Goal: Contribute content

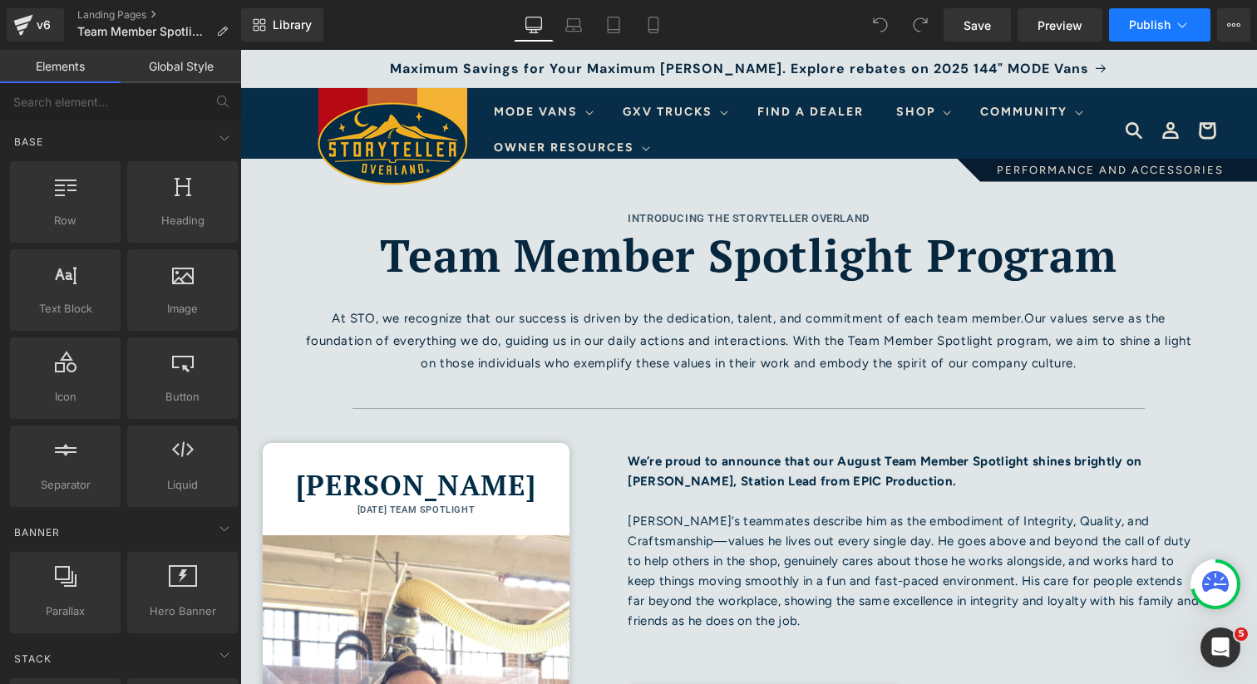
click at [1151, 18] on span "Publish" at bounding box center [1150, 24] width 42 height 13
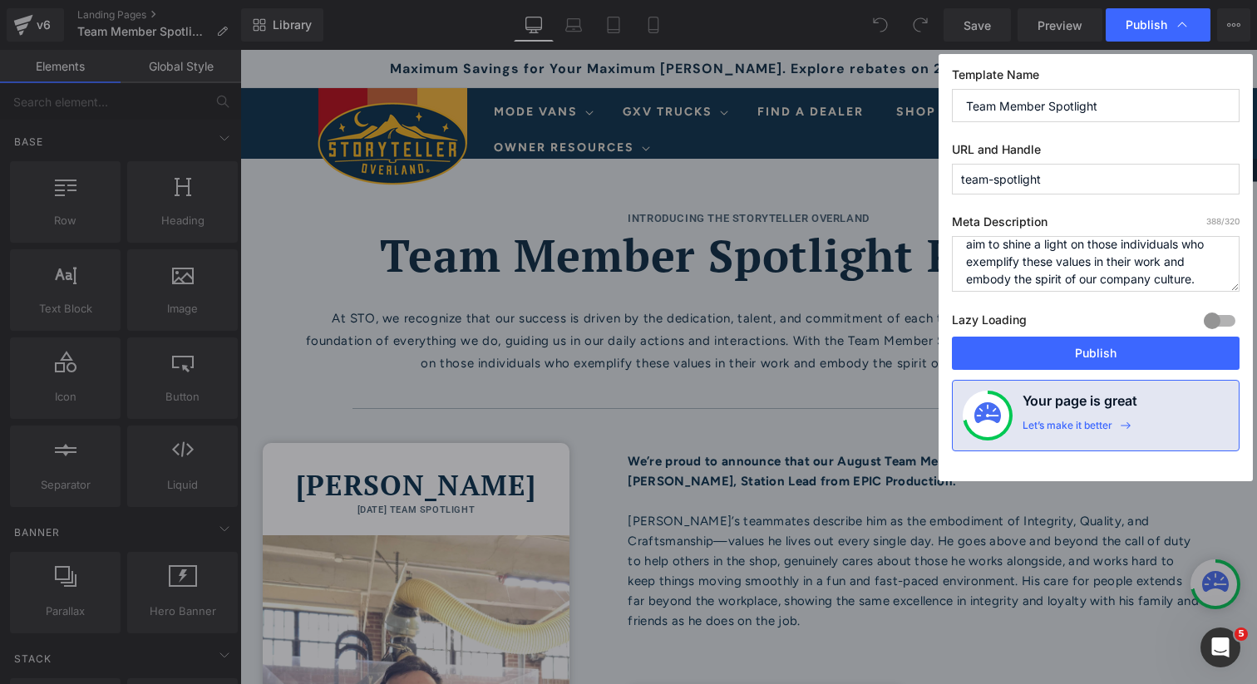
scroll to position [140, 0]
click at [1064, 353] on button "Publish" at bounding box center [1096, 353] width 288 height 33
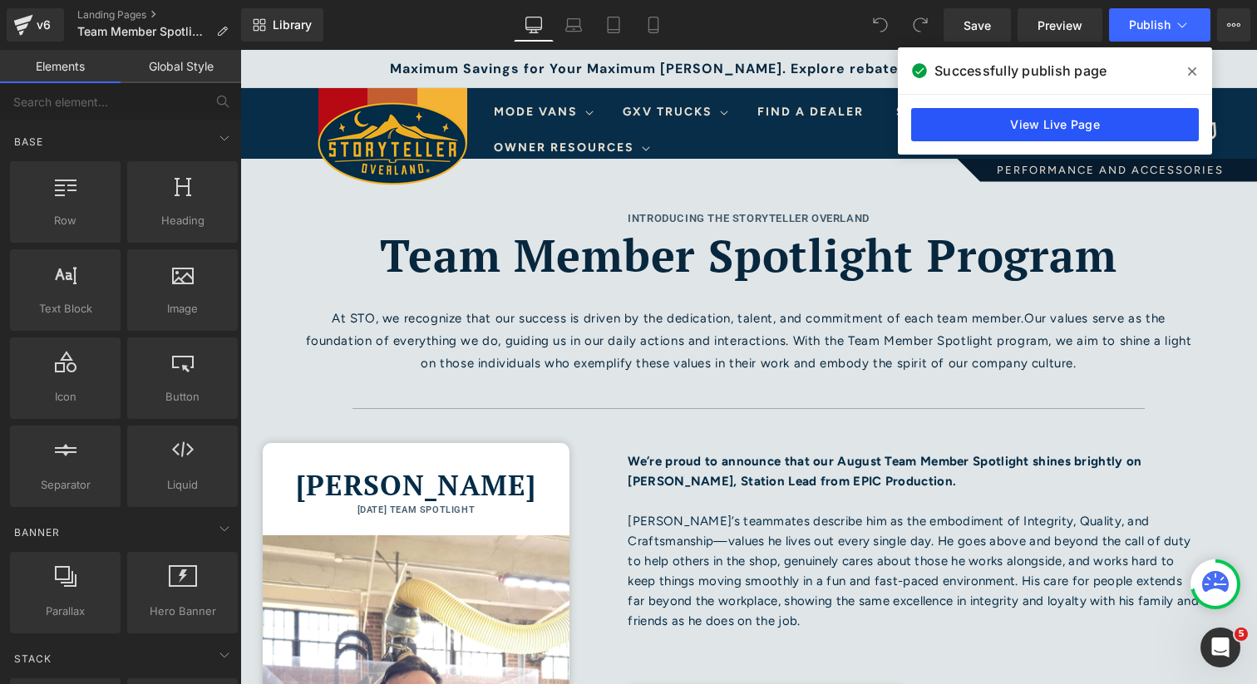
click at [1024, 121] on link "View Live Page" at bounding box center [1055, 124] width 288 height 33
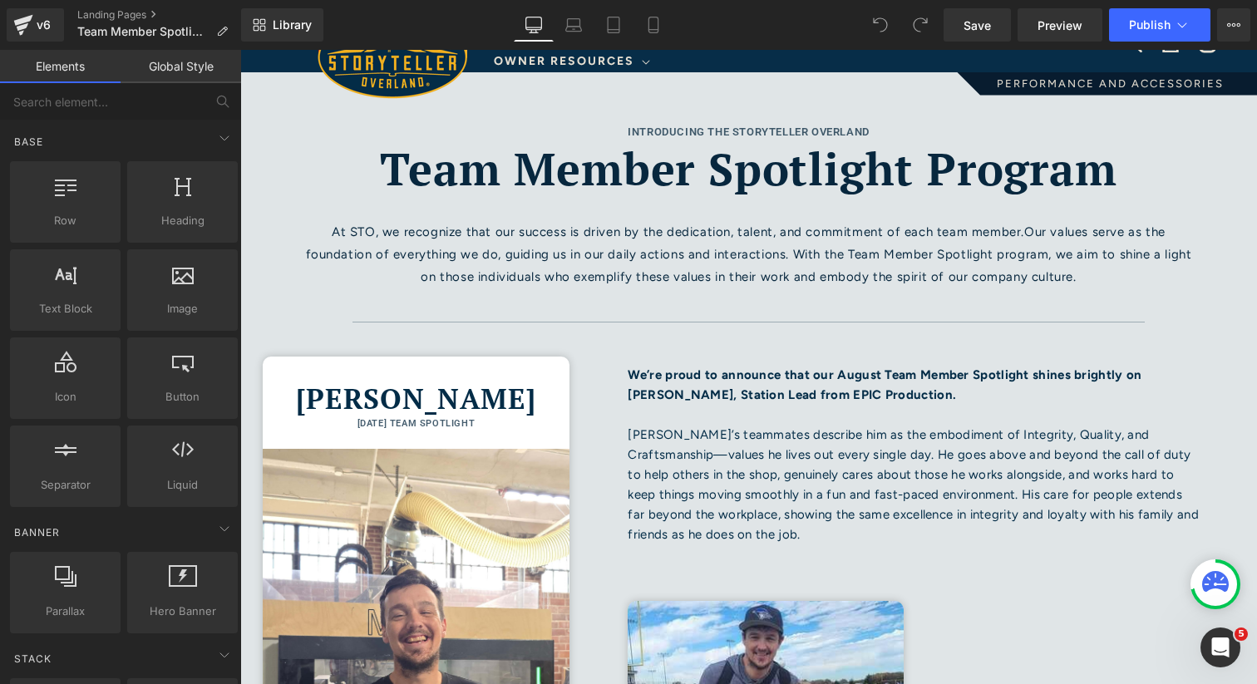
scroll to position [101, 0]
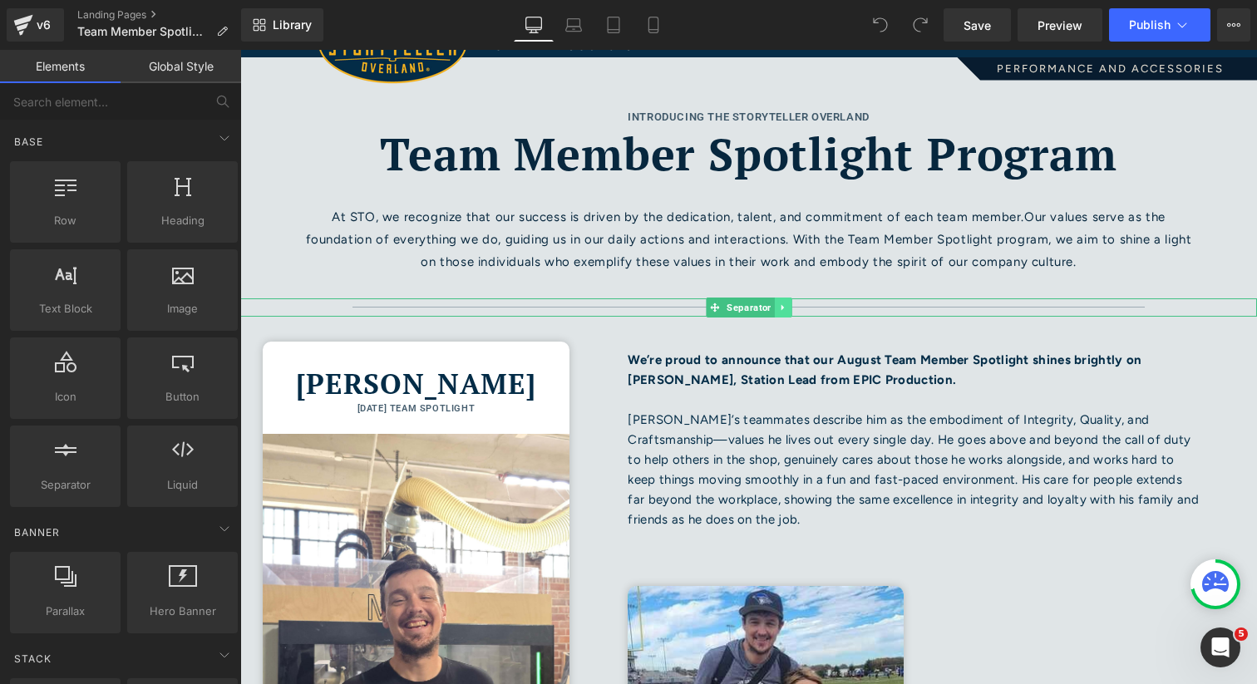
click at [789, 303] on link at bounding box center [782, 308] width 17 height 20
click at [778, 306] on icon at bounding box center [774, 308] width 9 height 10
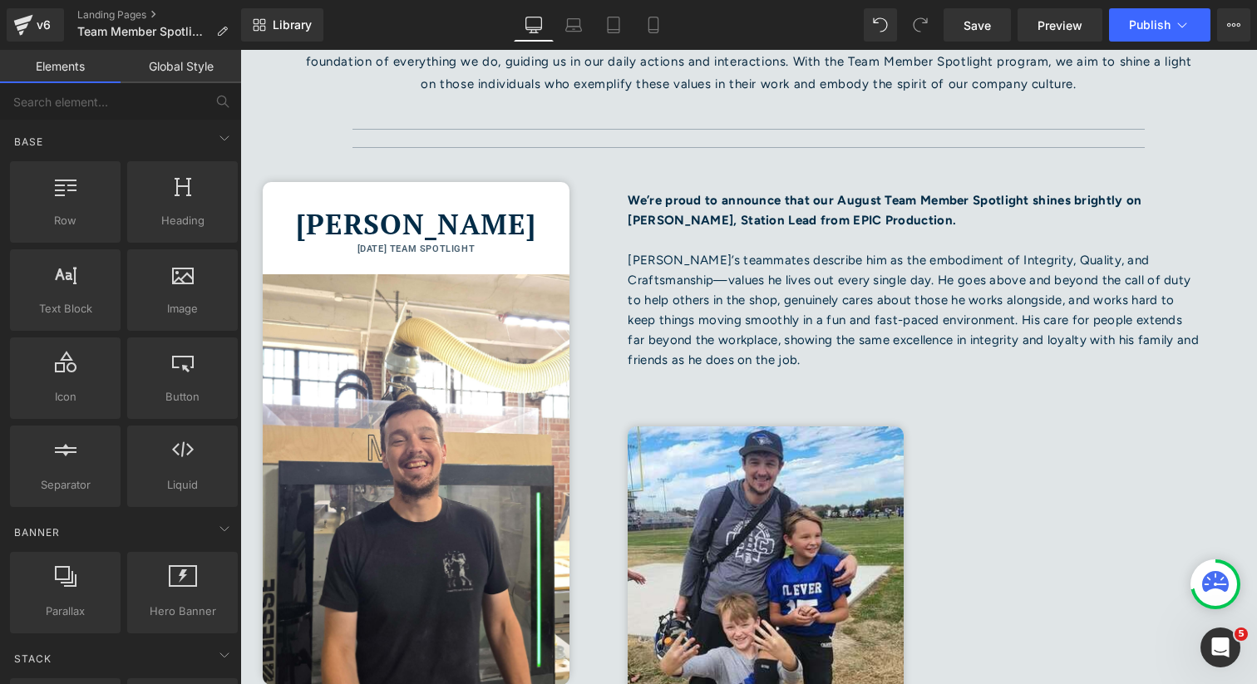
scroll to position [152, 0]
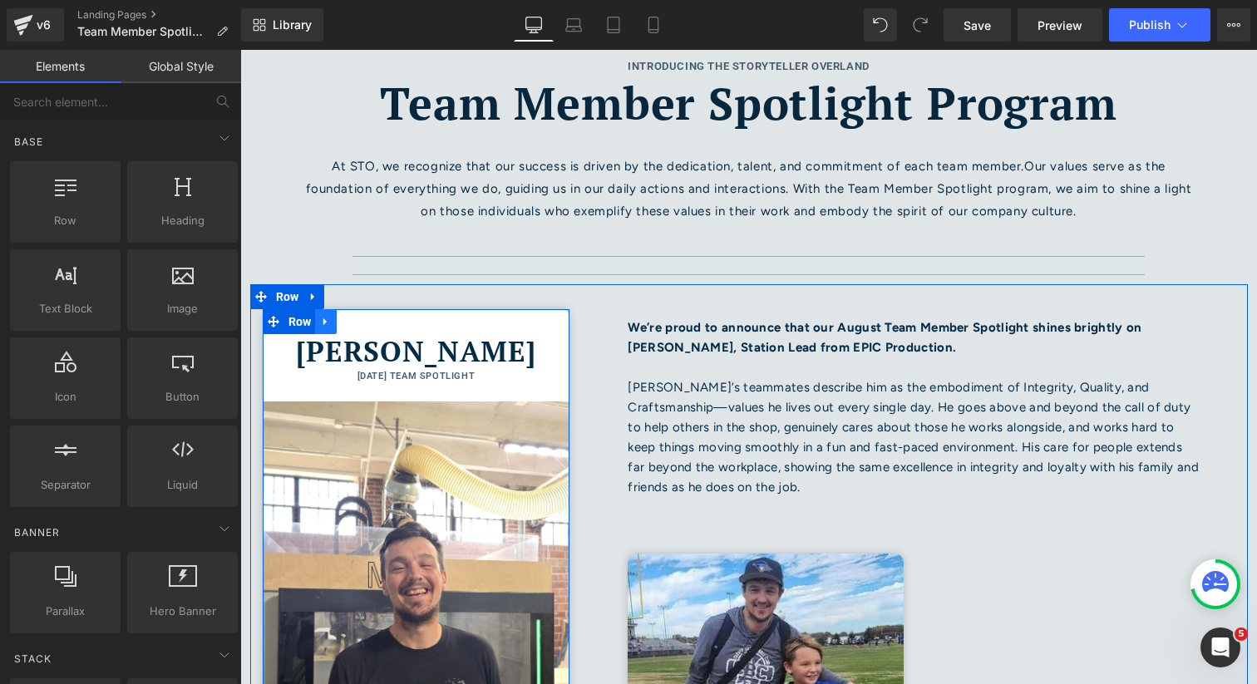
click at [330, 326] on icon at bounding box center [326, 321] width 12 height 12
click at [353, 323] on icon at bounding box center [348, 322] width 12 height 12
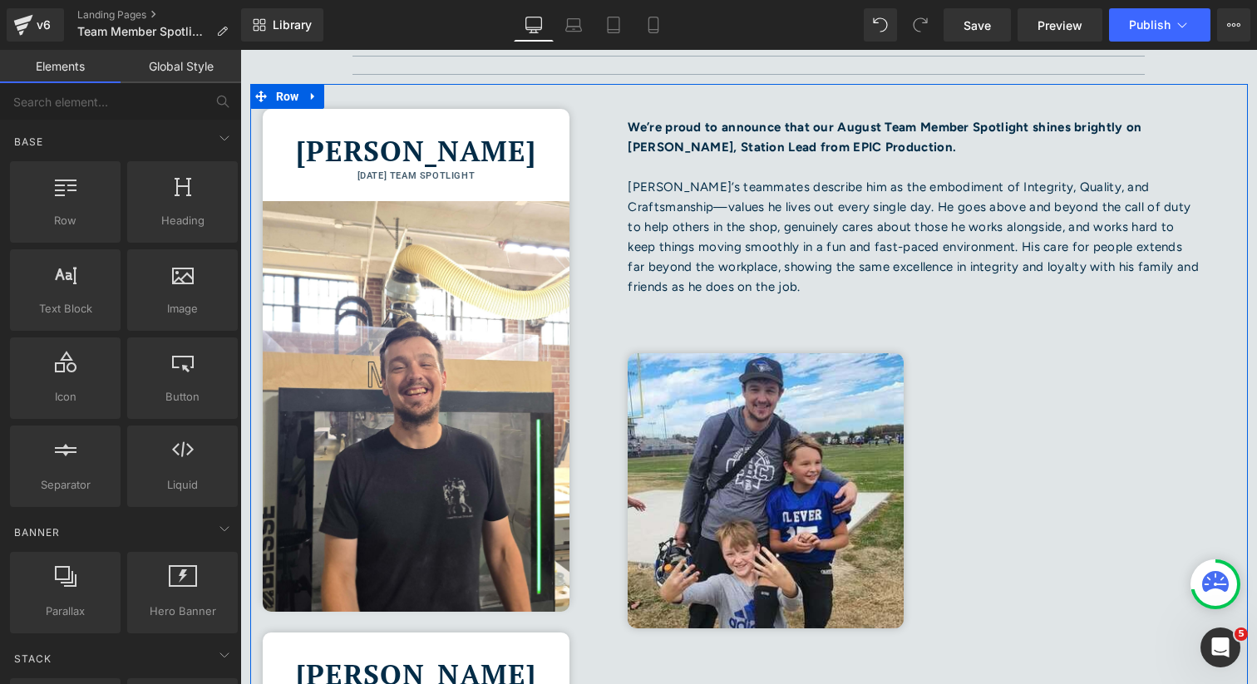
scroll to position [338, 0]
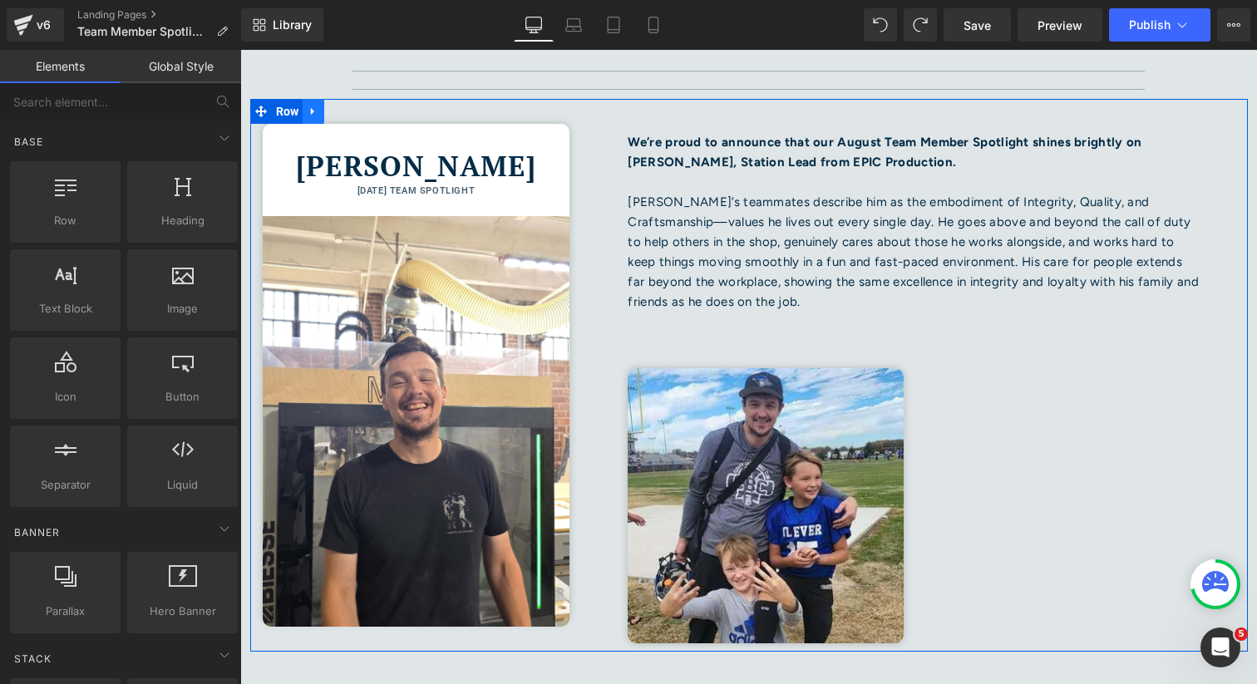
click at [319, 111] on icon at bounding box center [314, 111] width 12 height 12
click at [338, 111] on icon at bounding box center [335, 112] width 12 height 12
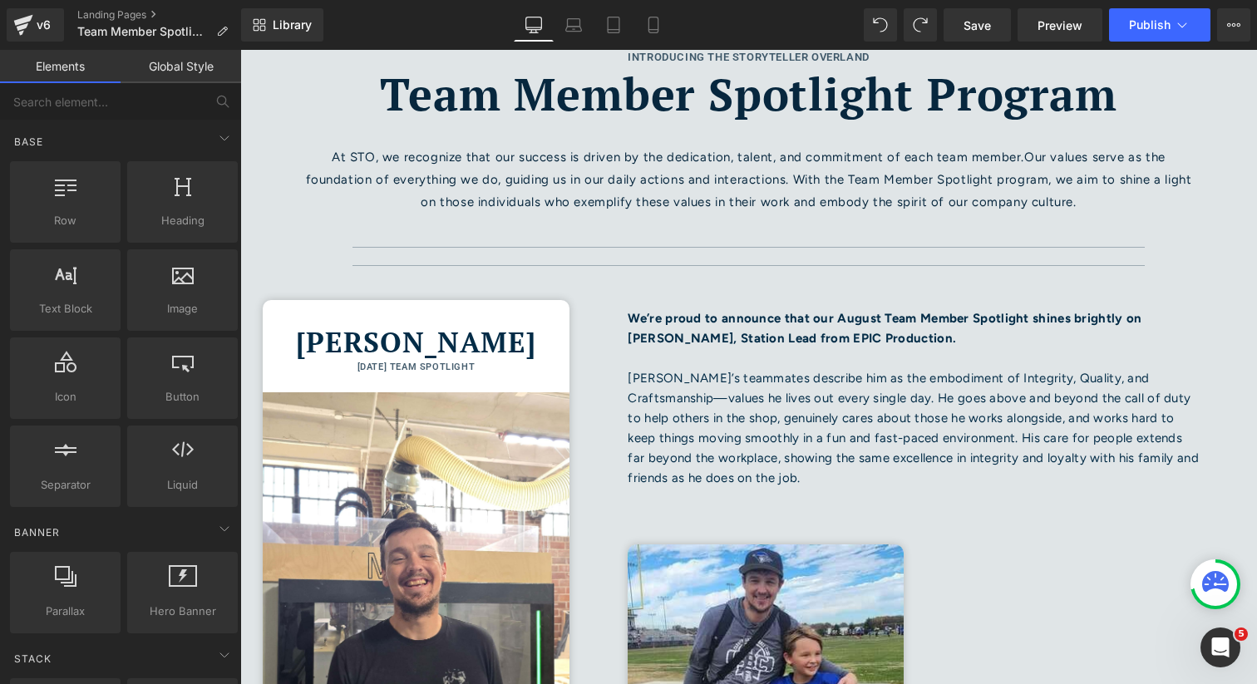
scroll to position [124, 0]
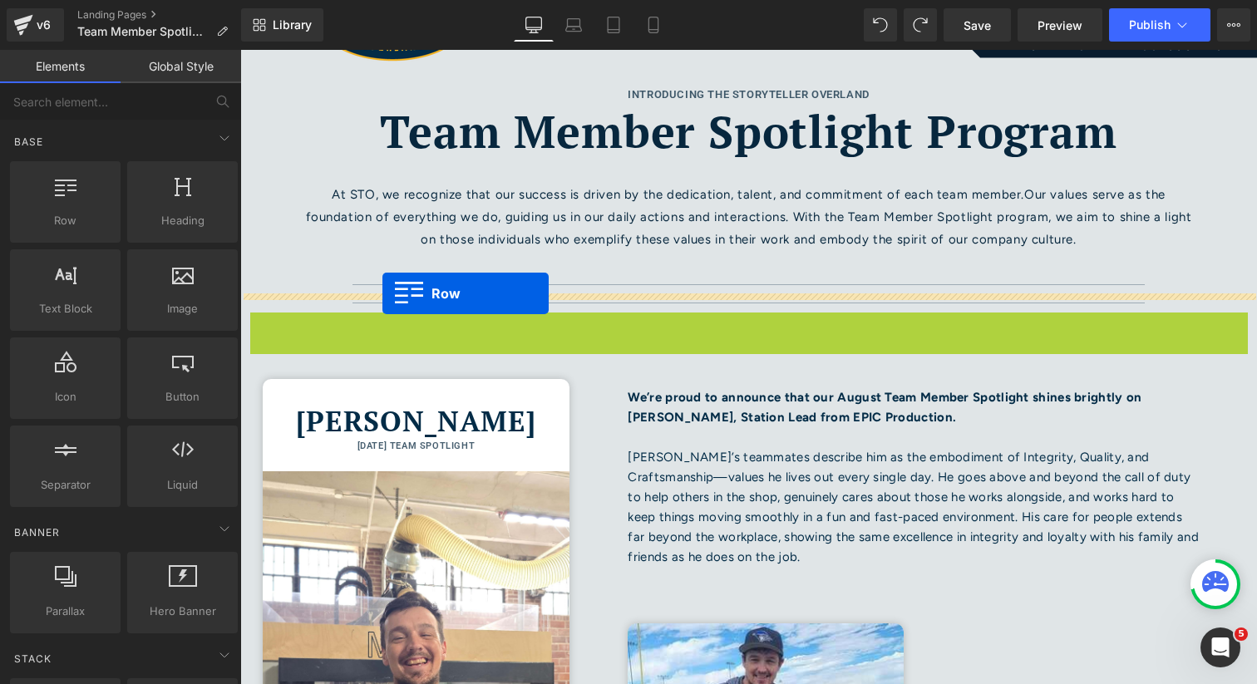
drag, startPoint x: 264, startPoint y: 324, endPoint x: 383, endPoint y: 294, distance: 122.0
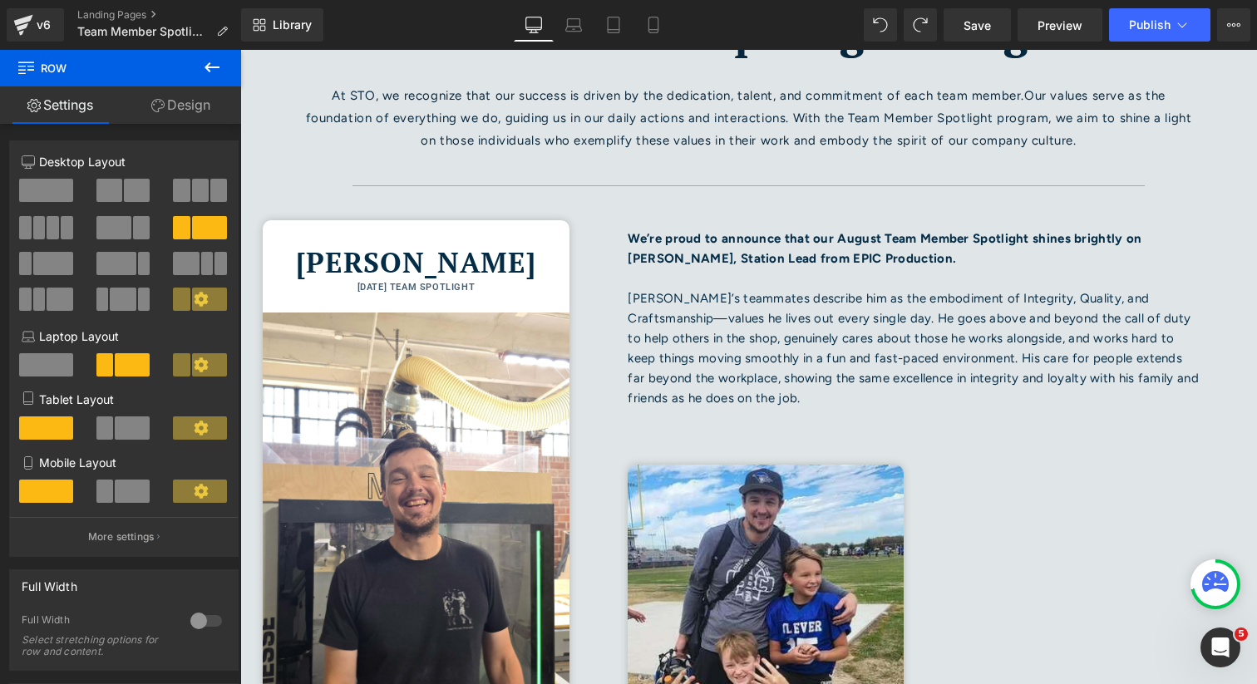
scroll to position [180, 0]
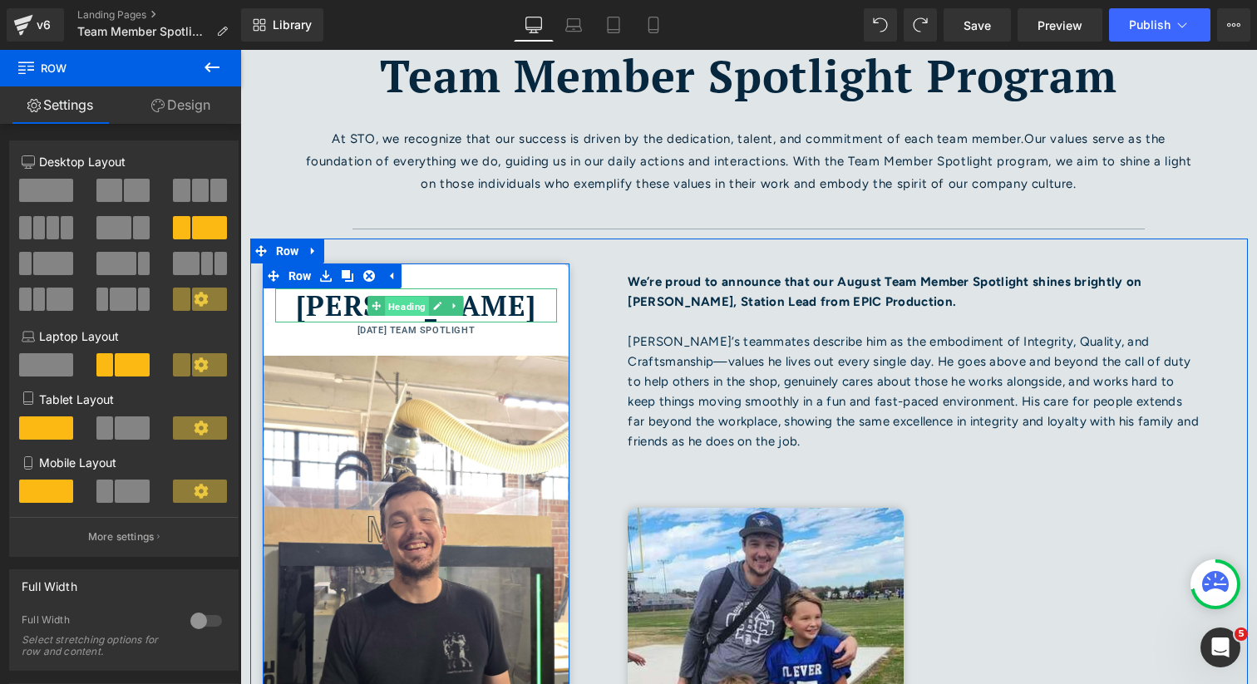
click at [421, 306] on span "Heading" at bounding box center [408, 306] width 44 height 20
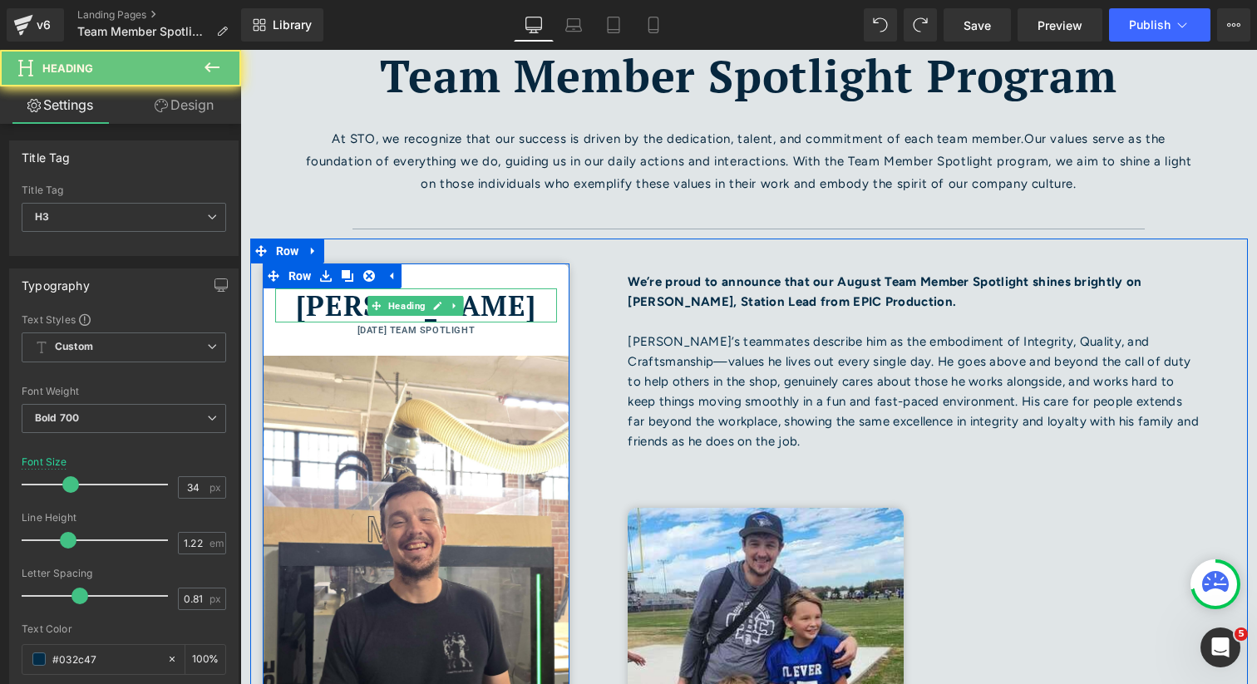
click at [506, 303] on h3 "[PERSON_NAME]" at bounding box center [416, 306] width 283 height 34
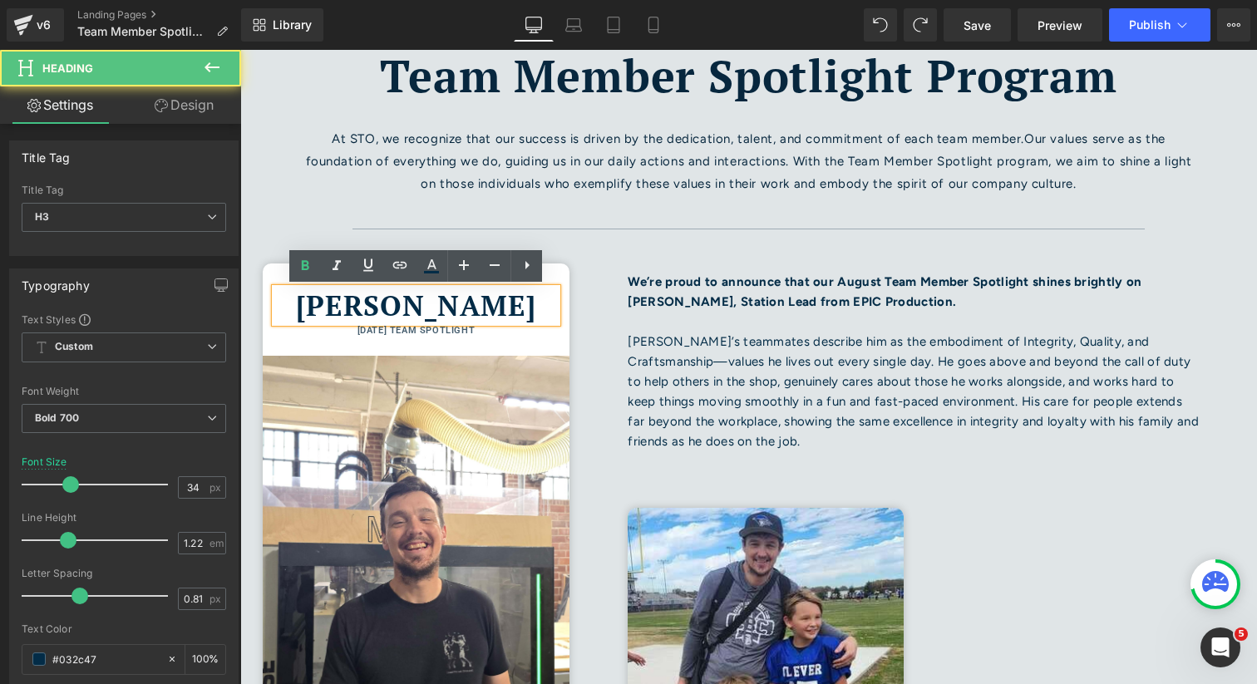
click at [506, 303] on h3 "[PERSON_NAME]" at bounding box center [416, 306] width 283 height 34
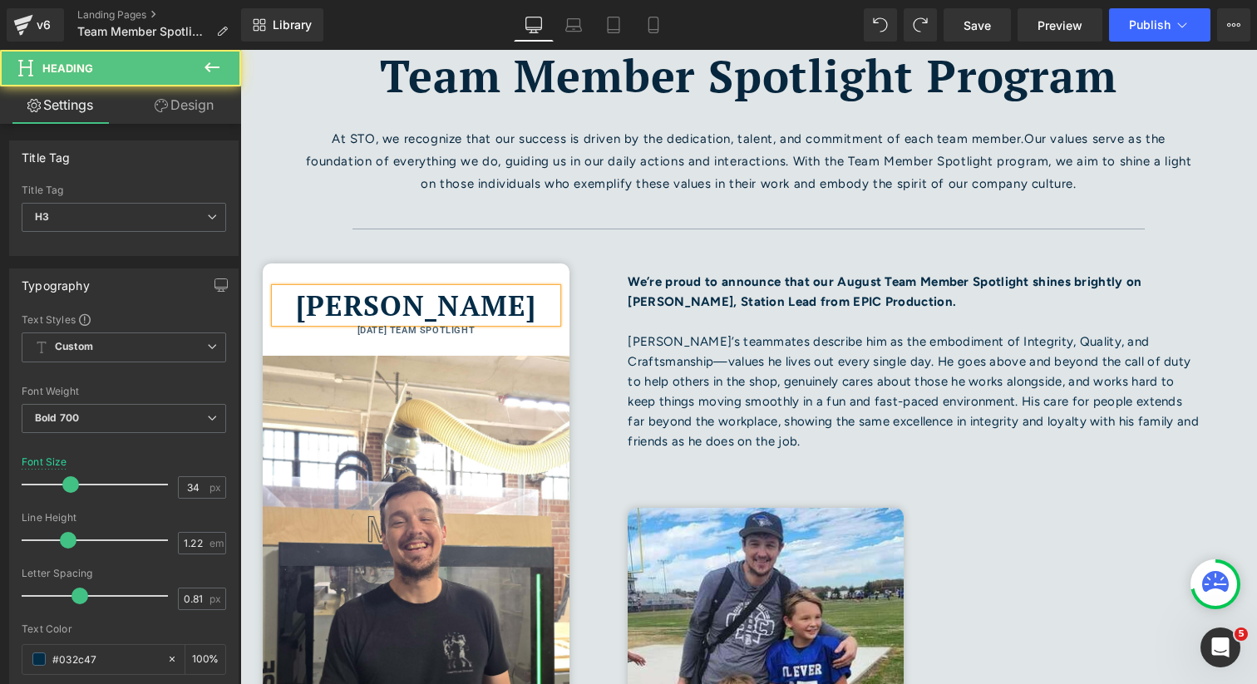
click at [353, 307] on h3 "Stephan Turner" at bounding box center [416, 306] width 283 height 34
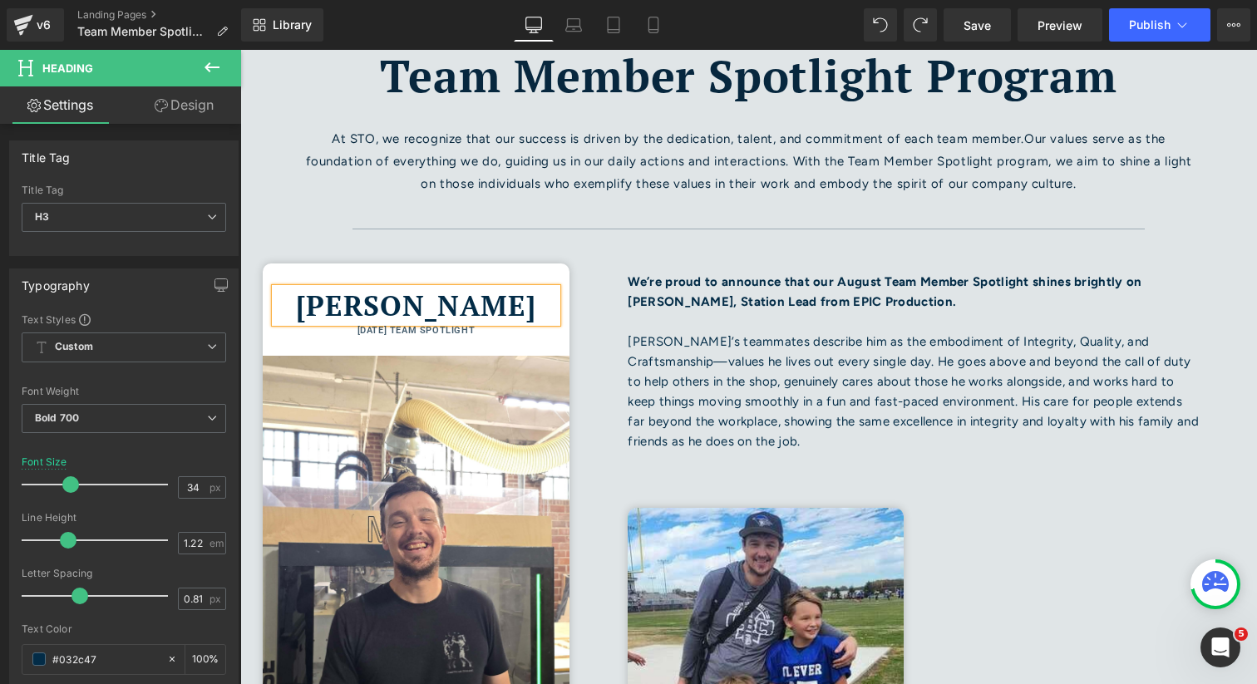
click at [407, 309] on h3 "Stefphan Turner" at bounding box center [416, 306] width 283 height 34
click at [351, 332] on h6 "[DATE] TEAM SPOTLIGHT" at bounding box center [416, 331] width 283 height 17
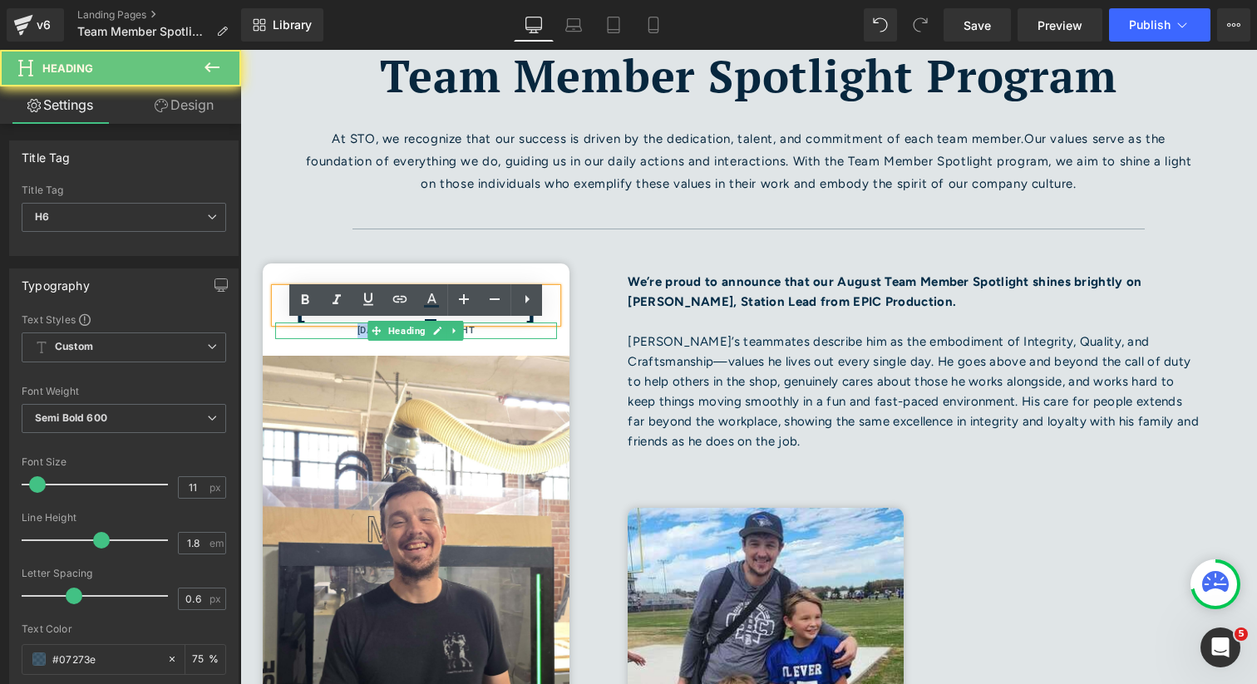
click at [351, 332] on h6 "[DATE] TEAM SPOTLIGHT" at bounding box center [416, 331] width 283 height 17
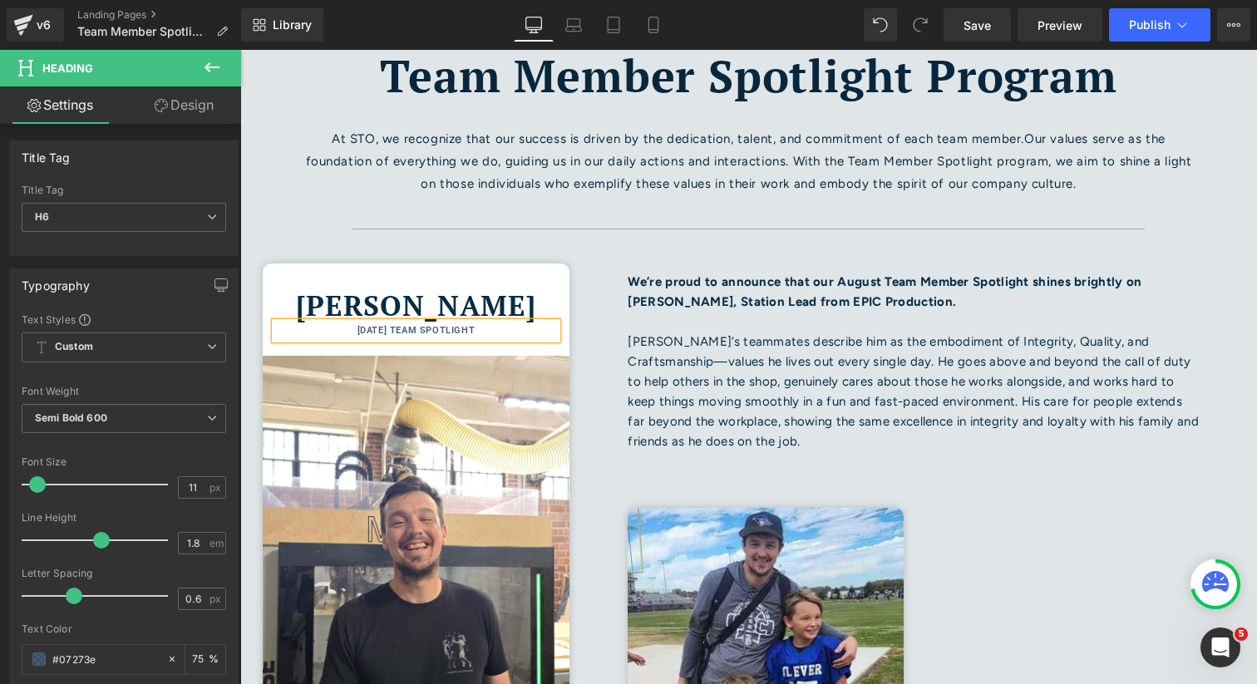
click at [606, 408] on div "We’re proud to announce that our August Team Member Spotlight shines brightly o…" at bounding box center [914, 511] width 665 height 545
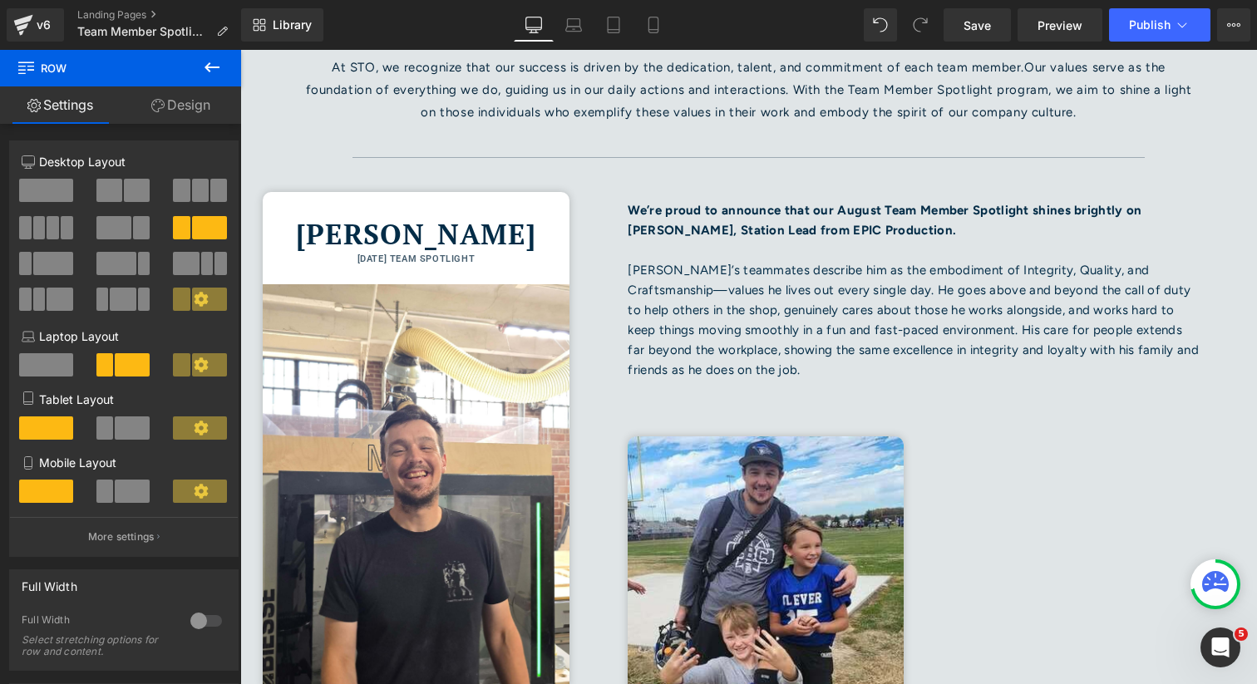
scroll to position [208, 0]
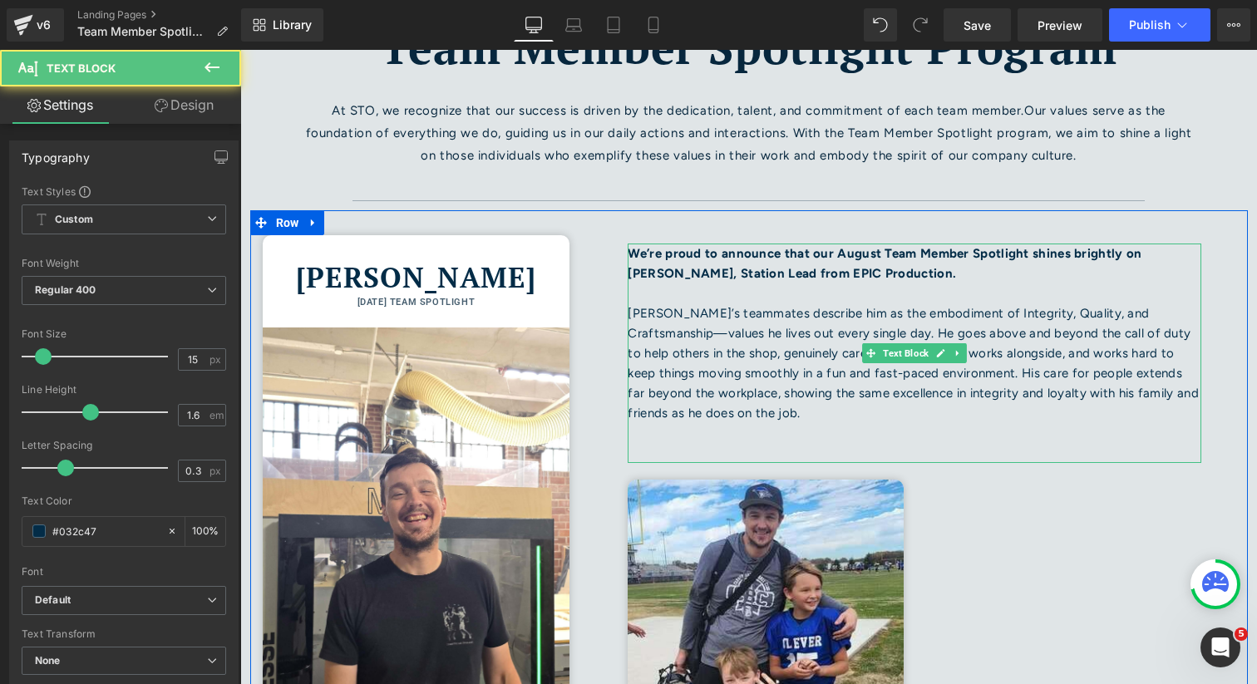
click at [798, 260] on b "We’re proud to announce that our August Team Member Spotlight shines brightly o…" at bounding box center [885, 263] width 514 height 35
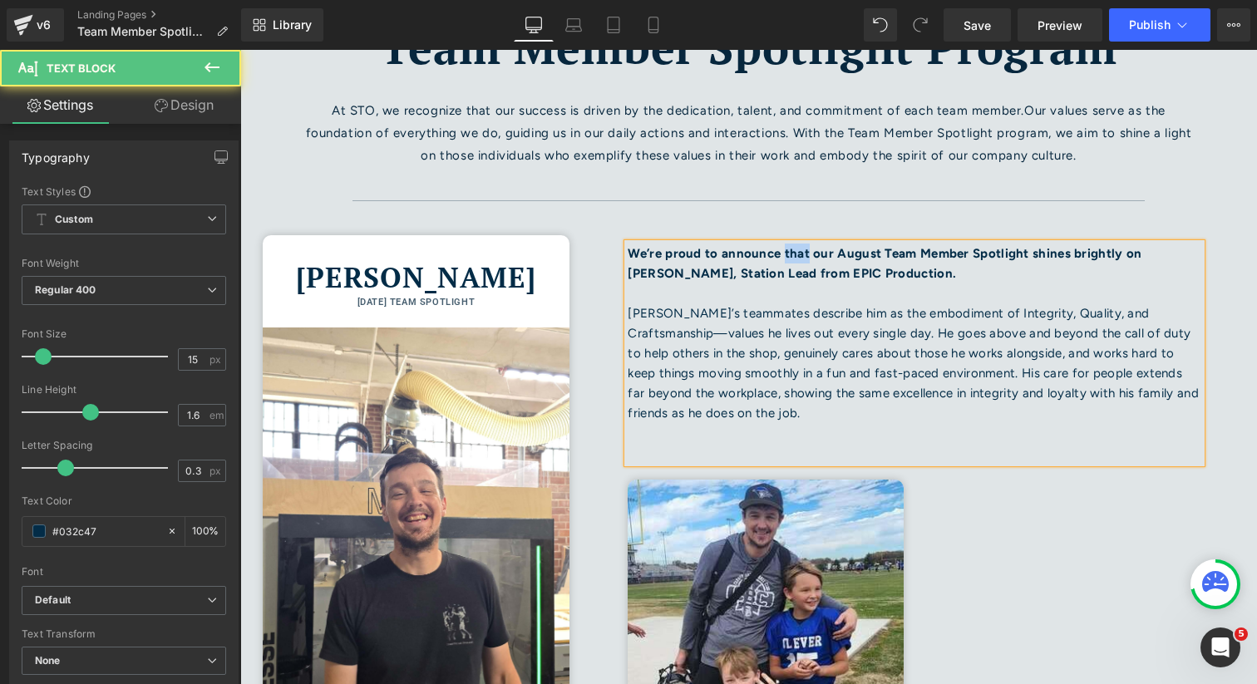
click at [798, 260] on b "We’re proud to announce that our August Team Member Spotlight shines brightly o…" at bounding box center [885, 263] width 514 height 35
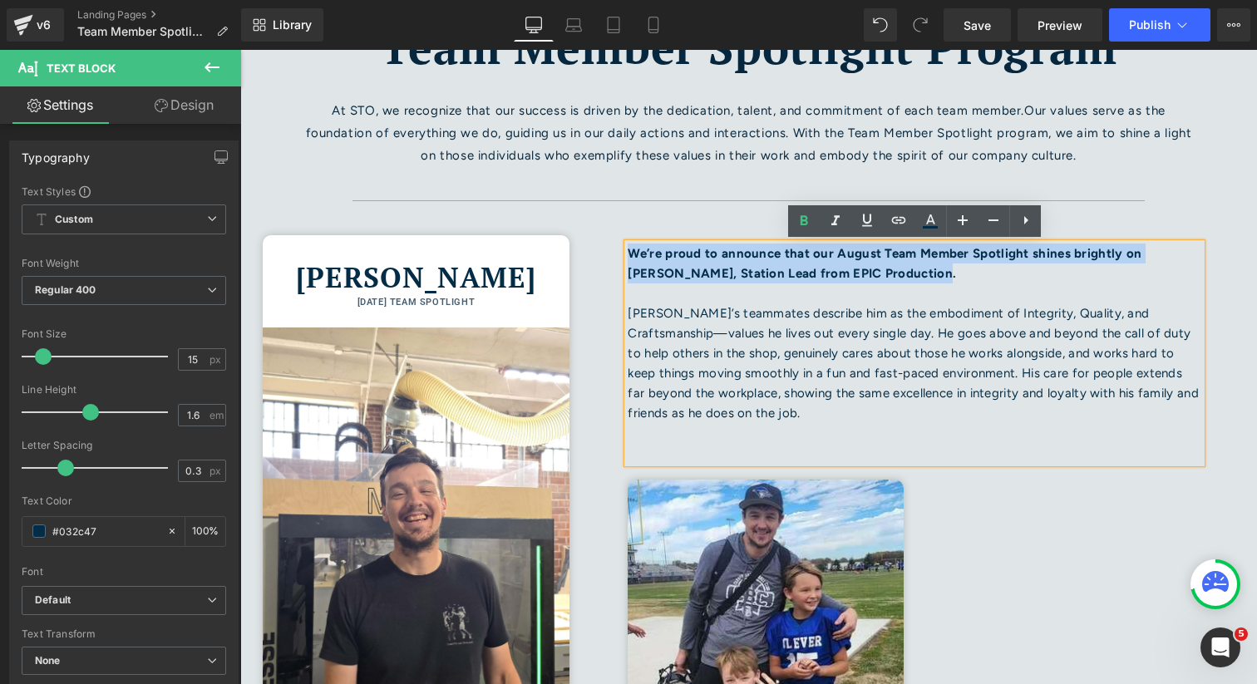
drag, startPoint x: 913, startPoint y: 275, endPoint x: 633, endPoint y: 249, distance: 281.5
click at [633, 249] on p "We’re proud to announce that our August Team Member Spotlight shines brightly o…" at bounding box center [915, 264] width 574 height 40
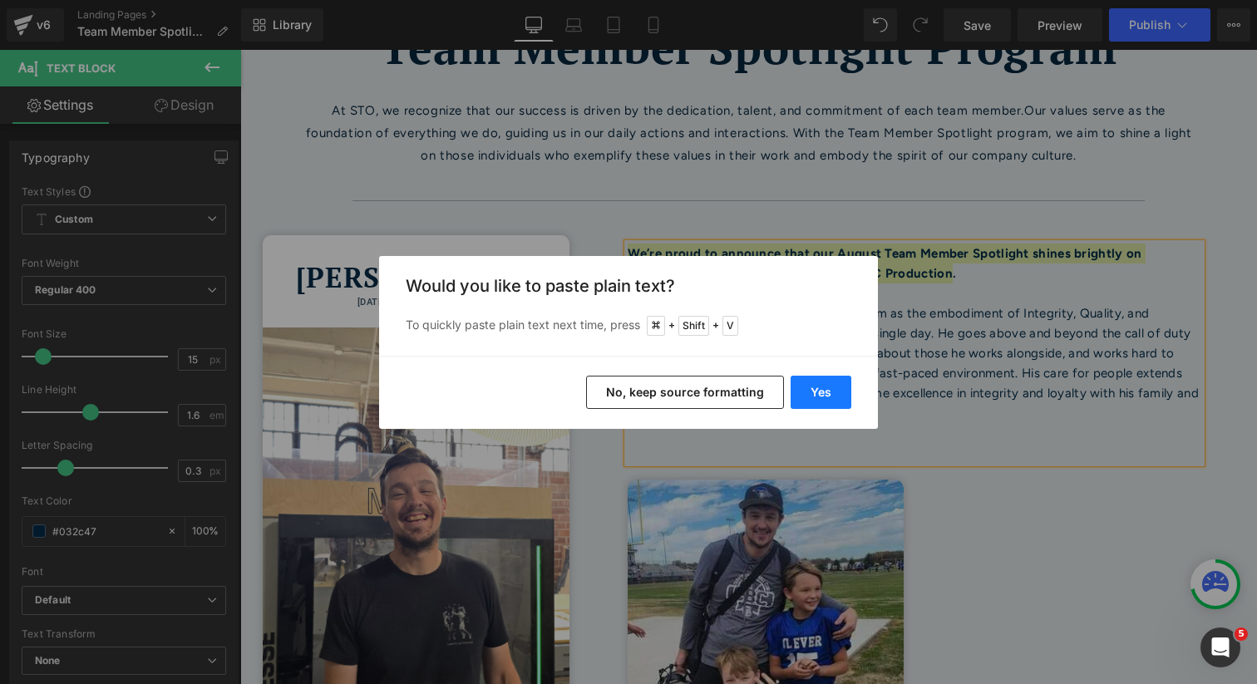
click at [832, 391] on button "Yes" at bounding box center [821, 392] width 61 height 33
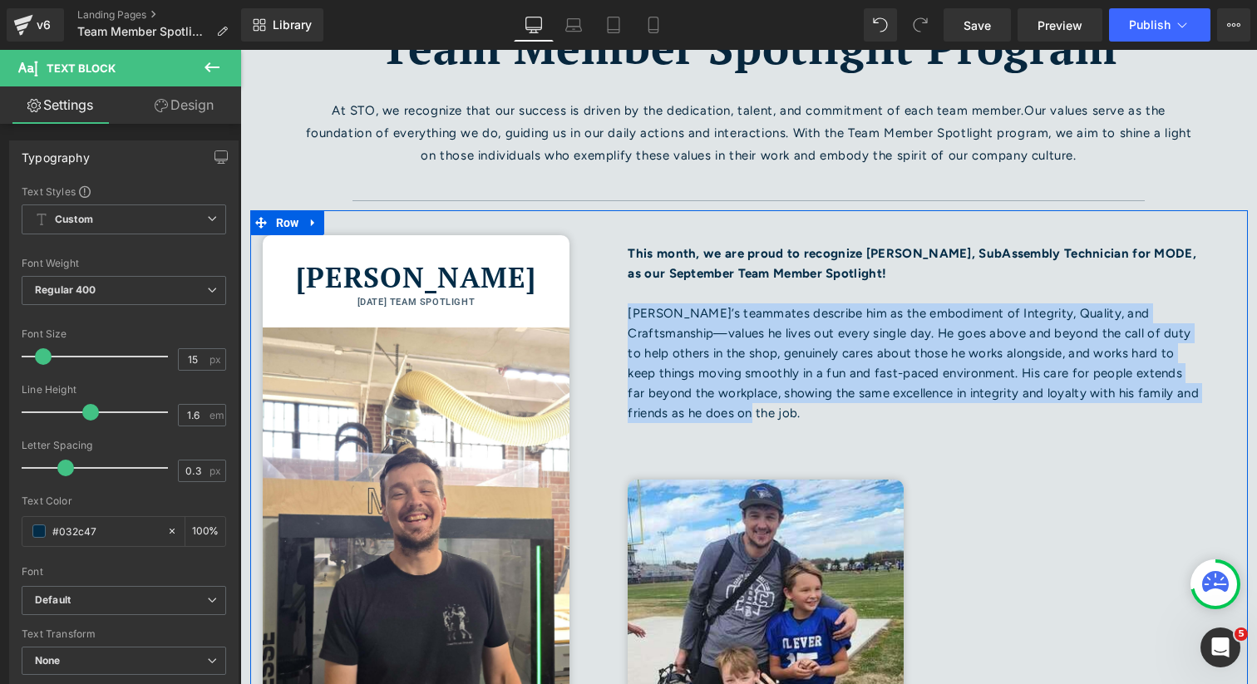
drag, startPoint x: 669, startPoint y: 418, endPoint x: 598, endPoint y: 317, distance: 123.7
click at [598, 317] on div "This month, we are proud to recognize Stefphon Turner, SubAssembly Technician f…" at bounding box center [914, 482] width 665 height 545
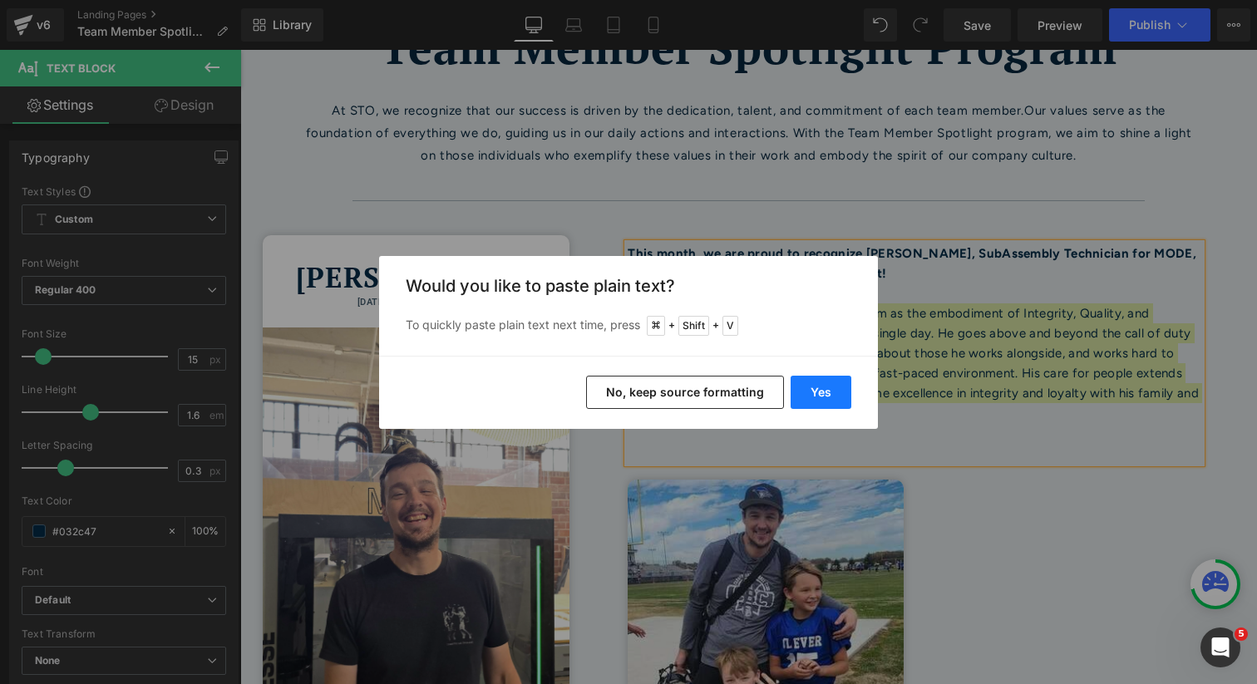
click at [825, 388] on button "Yes" at bounding box center [821, 392] width 61 height 33
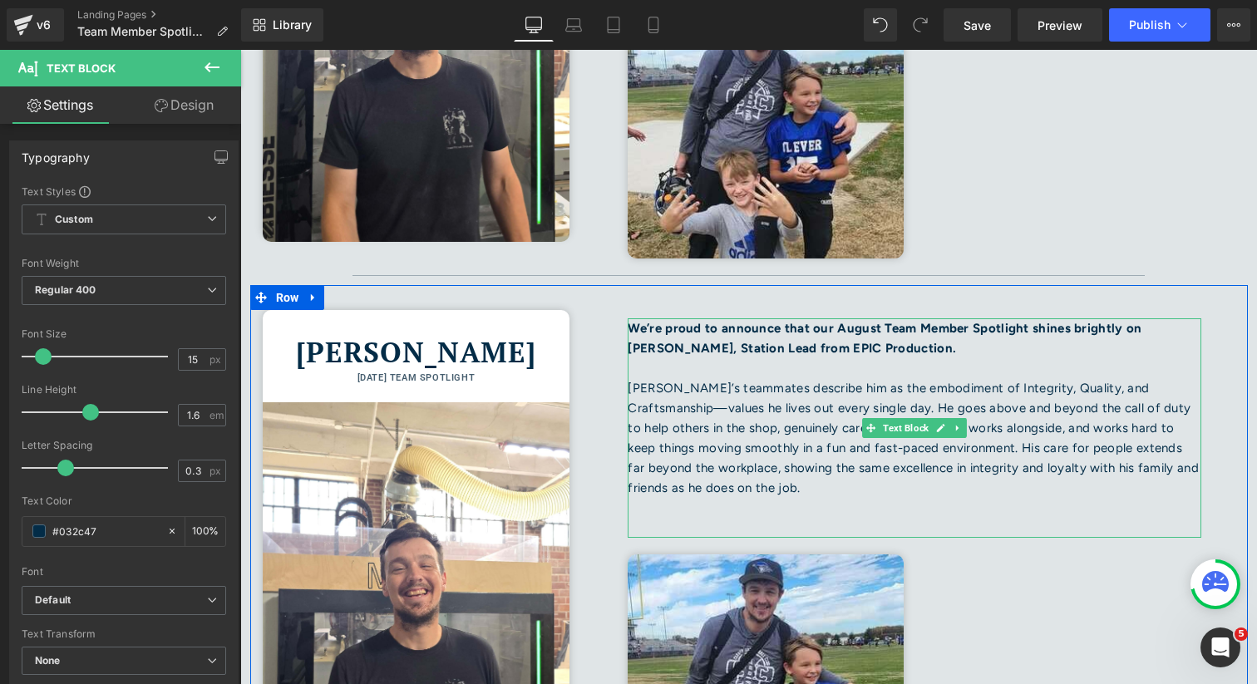
scroll to position [570, 0]
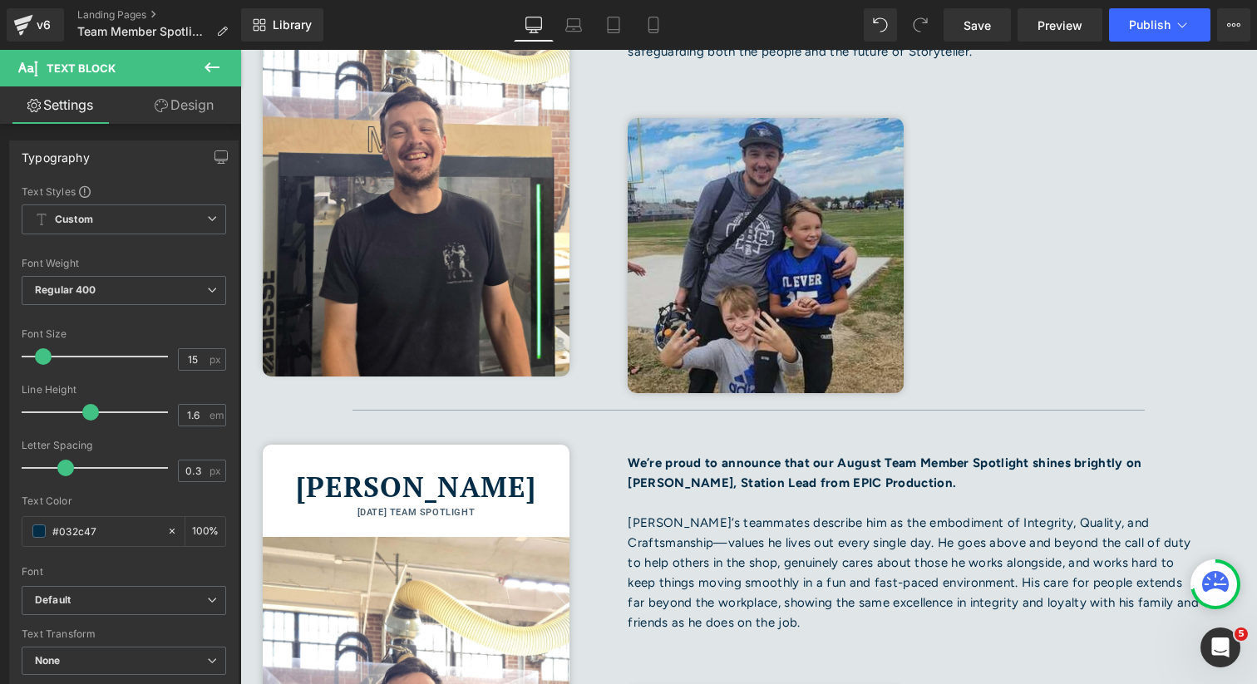
click at [837, 300] on img at bounding box center [765, 255] width 275 height 275
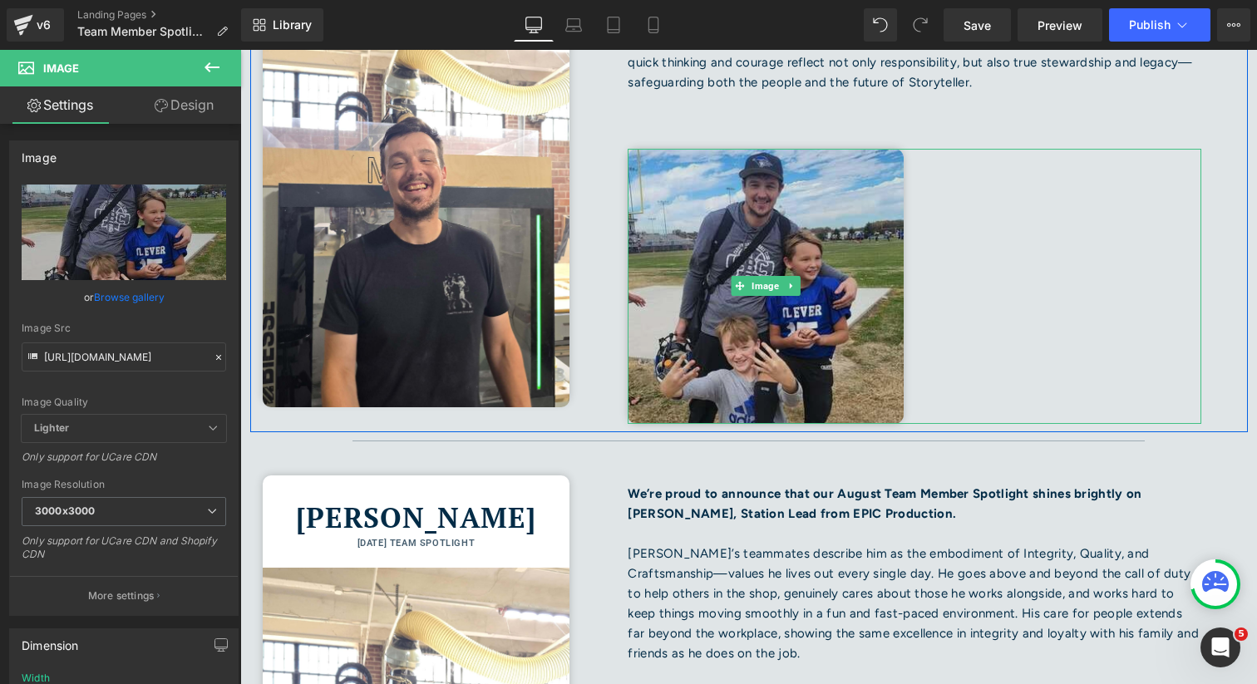
scroll to position [487, 0]
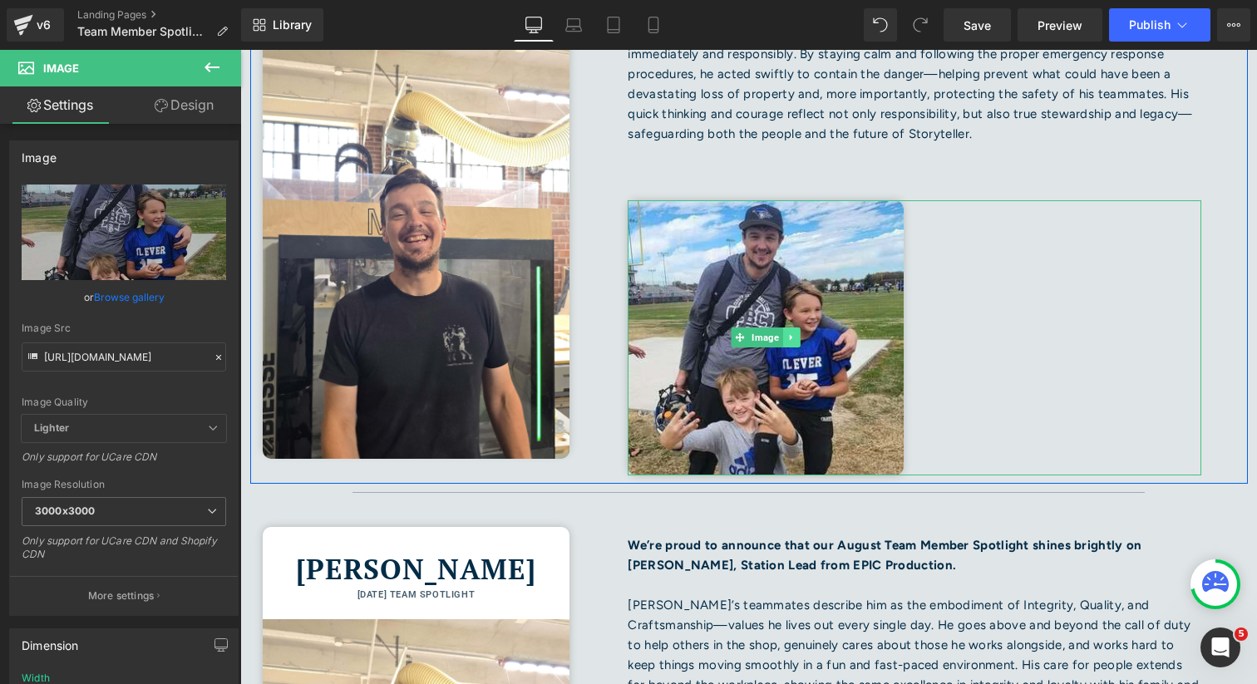
click at [795, 339] on icon at bounding box center [791, 338] width 9 height 10
click at [798, 338] on icon at bounding box center [800, 337] width 9 height 9
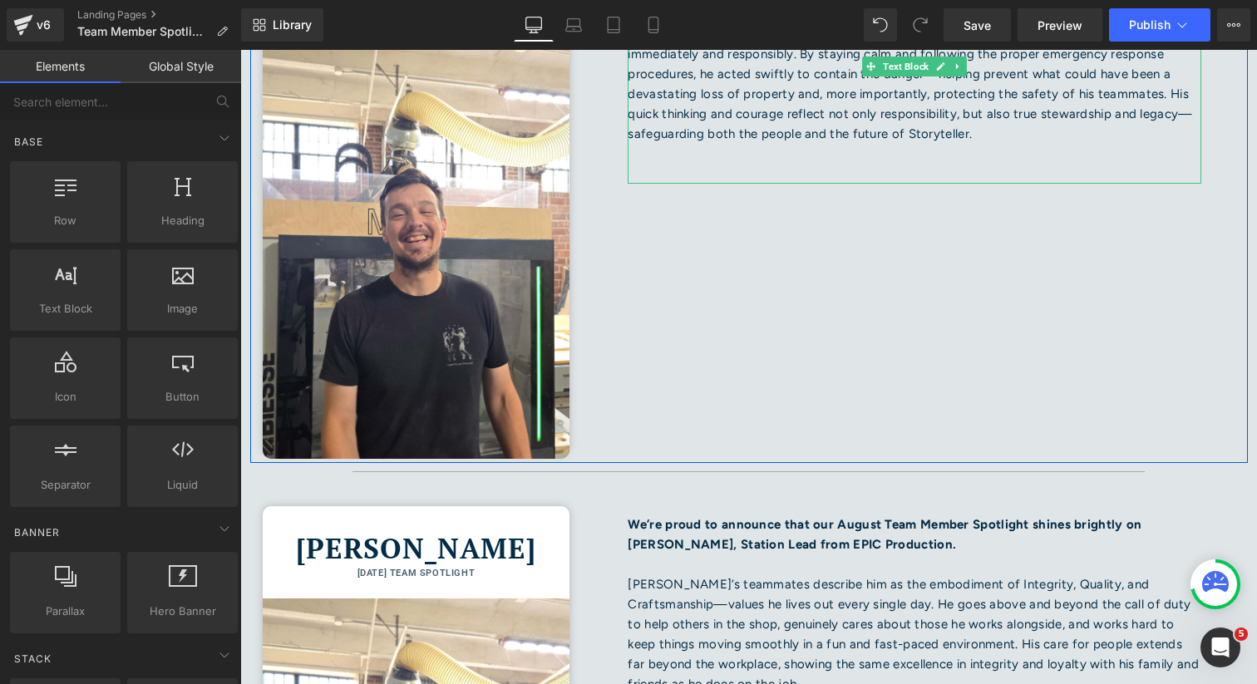
click at [841, 138] on p "When a fire occurred in the SubAssembly Department in August, [PERSON_NAME] res…" at bounding box center [915, 84] width 574 height 120
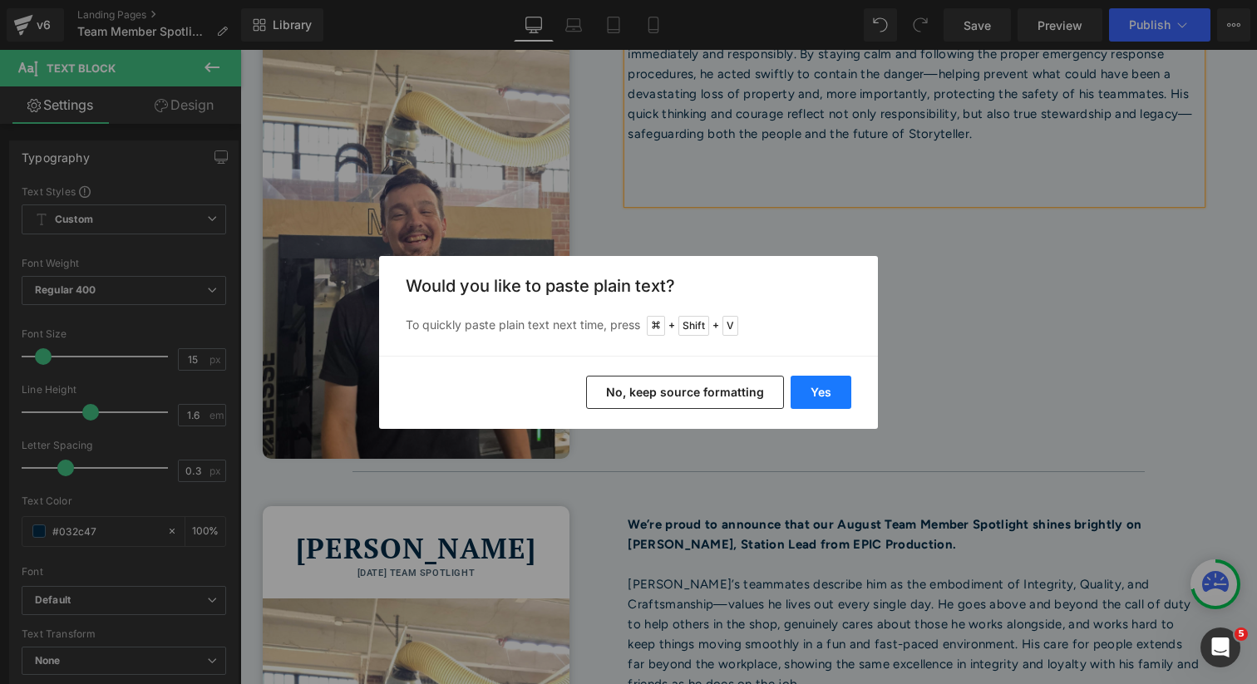
click at [822, 388] on button "Yes" at bounding box center [821, 392] width 61 height 33
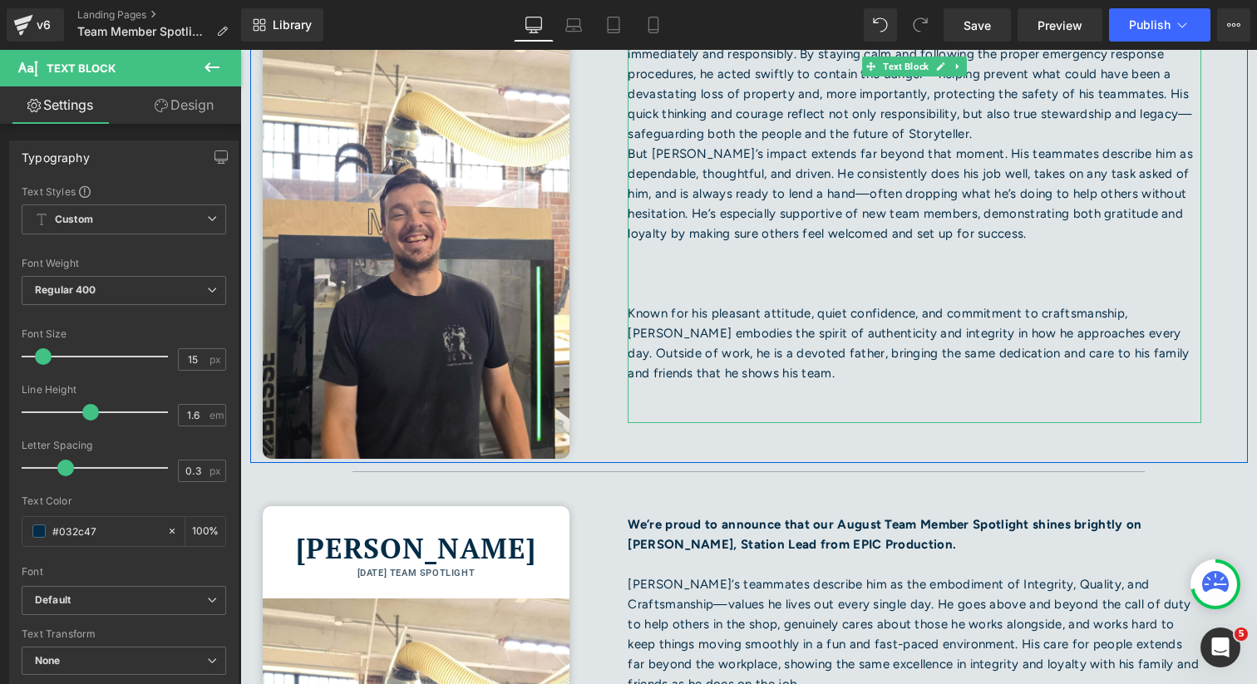
click at [851, 142] on p "When a fire occurred in the SubAssembly Department in August, [PERSON_NAME] res…" at bounding box center [915, 84] width 574 height 120
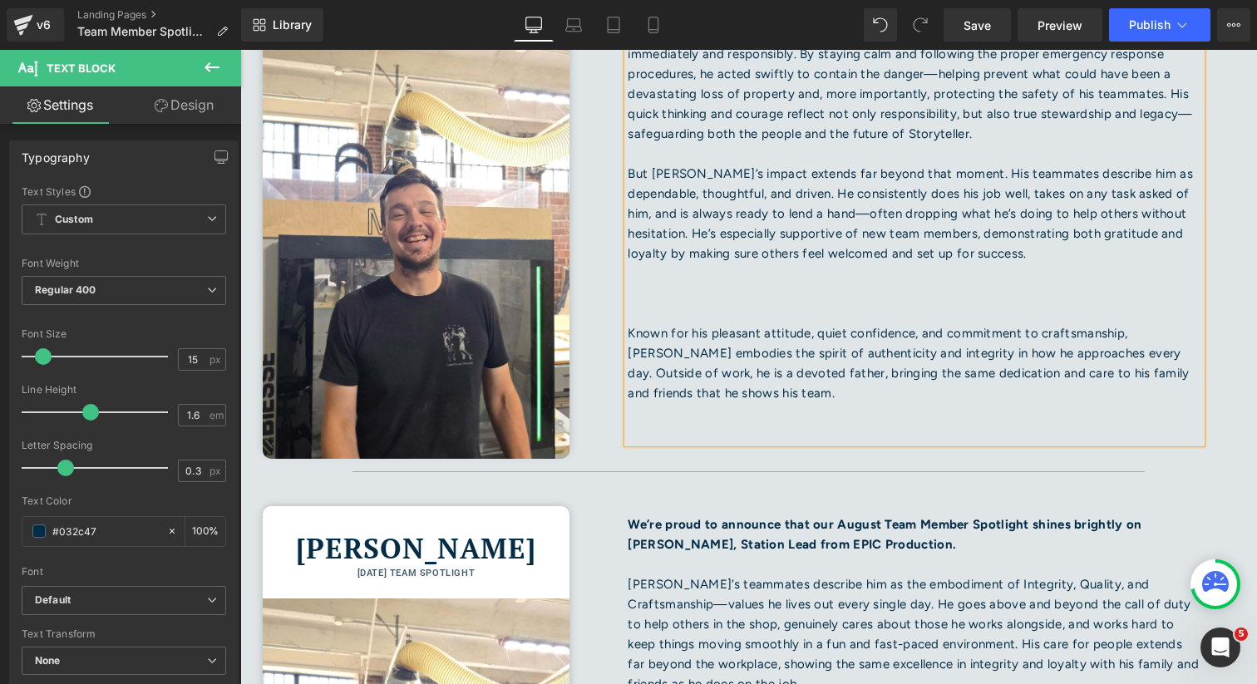
click at [688, 294] on p at bounding box center [915, 294] width 574 height 20
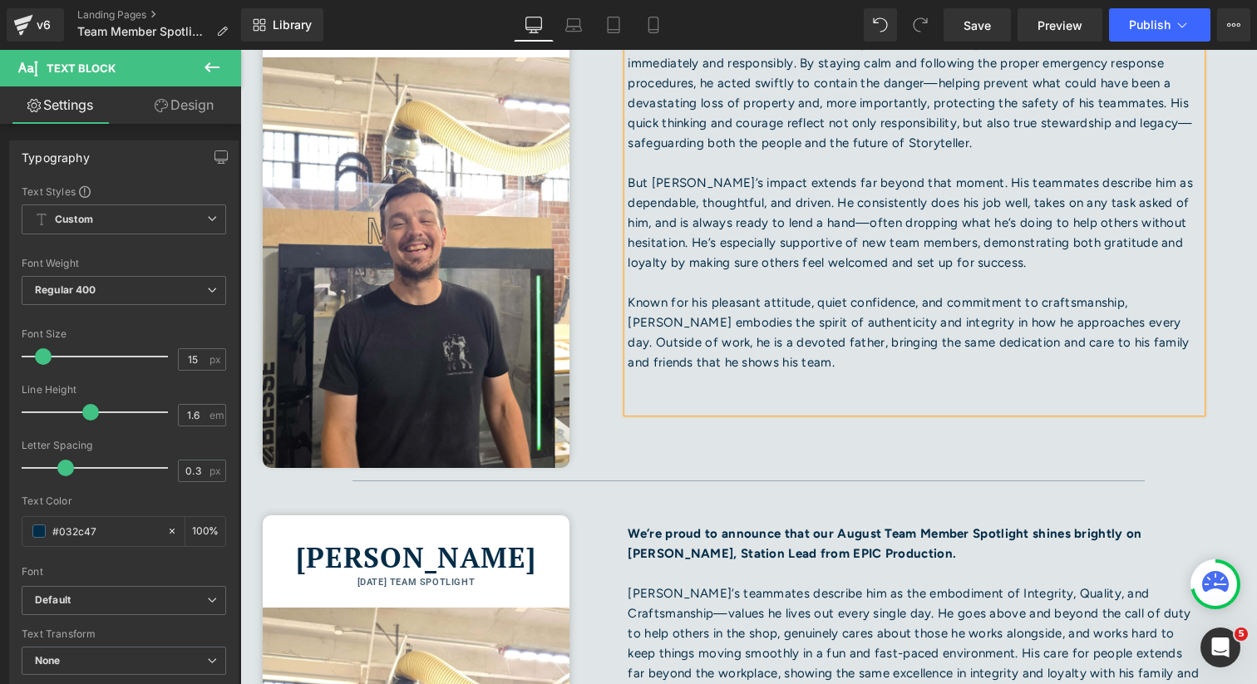
scroll to position [634, 0]
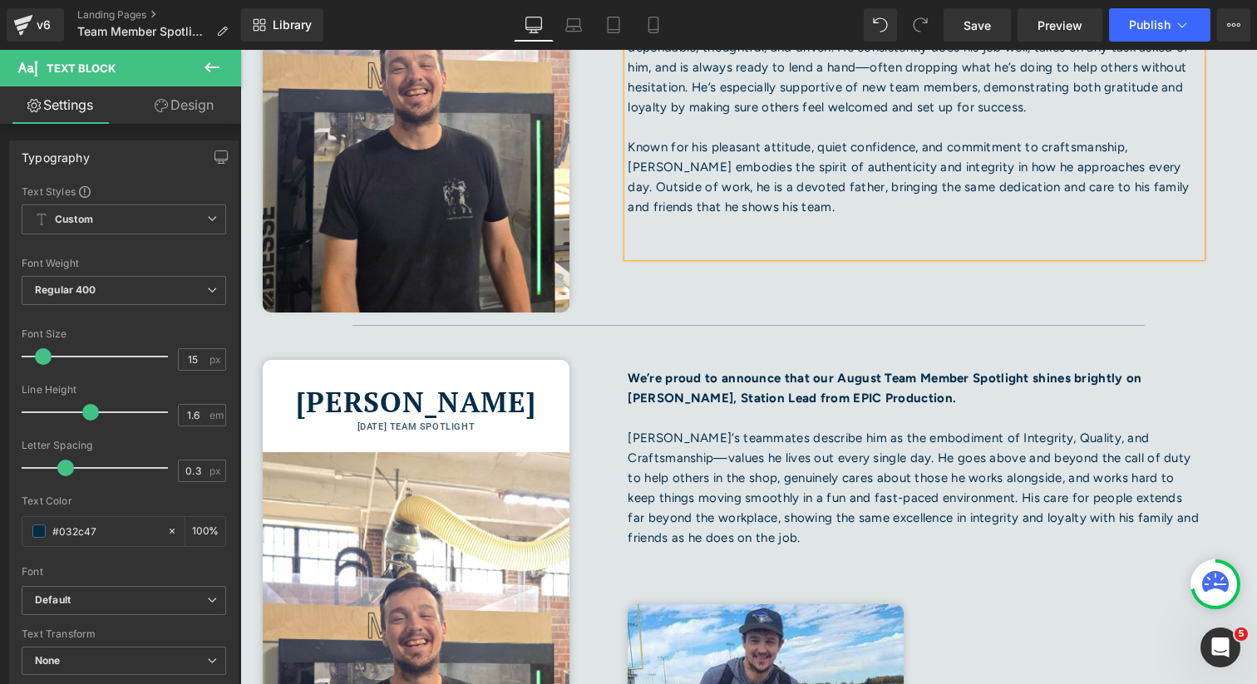
click at [757, 221] on p at bounding box center [915, 227] width 574 height 20
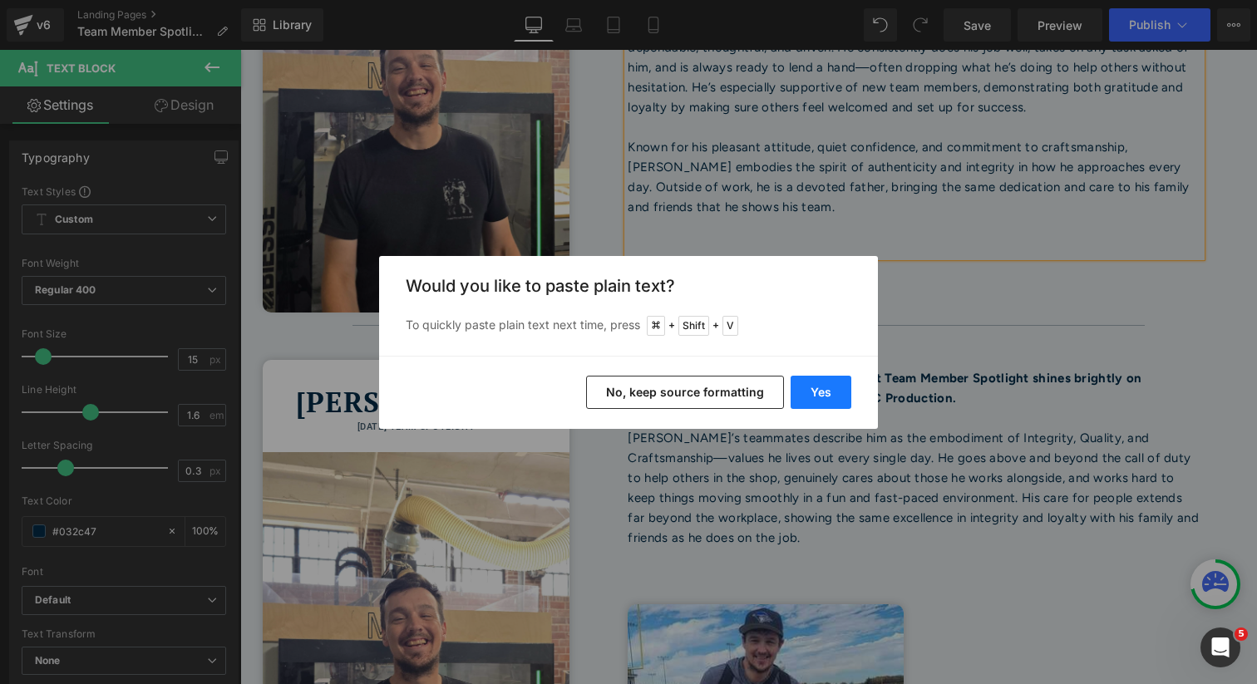
click at [820, 398] on button "Yes" at bounding box center [821, 392] width 61 height 33
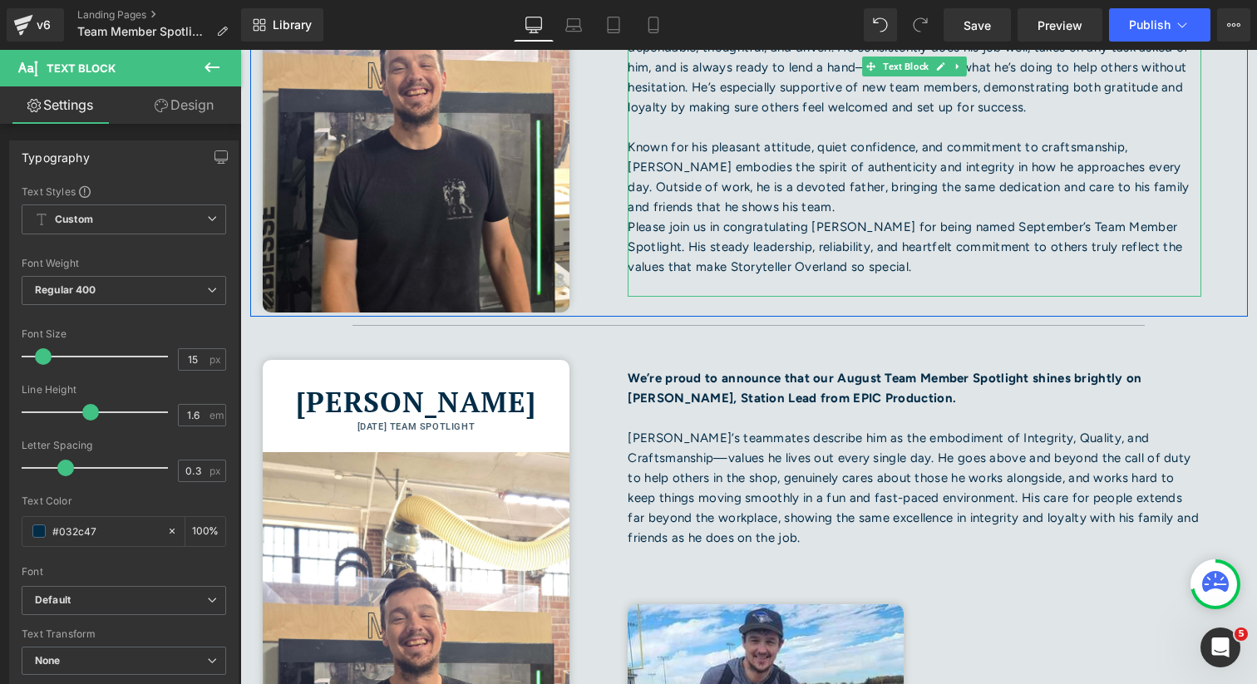
click at [753, 201] on p "Known for his pleasant attitude, quiet confidence, and commitment to craftsmans…" at bounding box center [915, 177] width 574 height 80
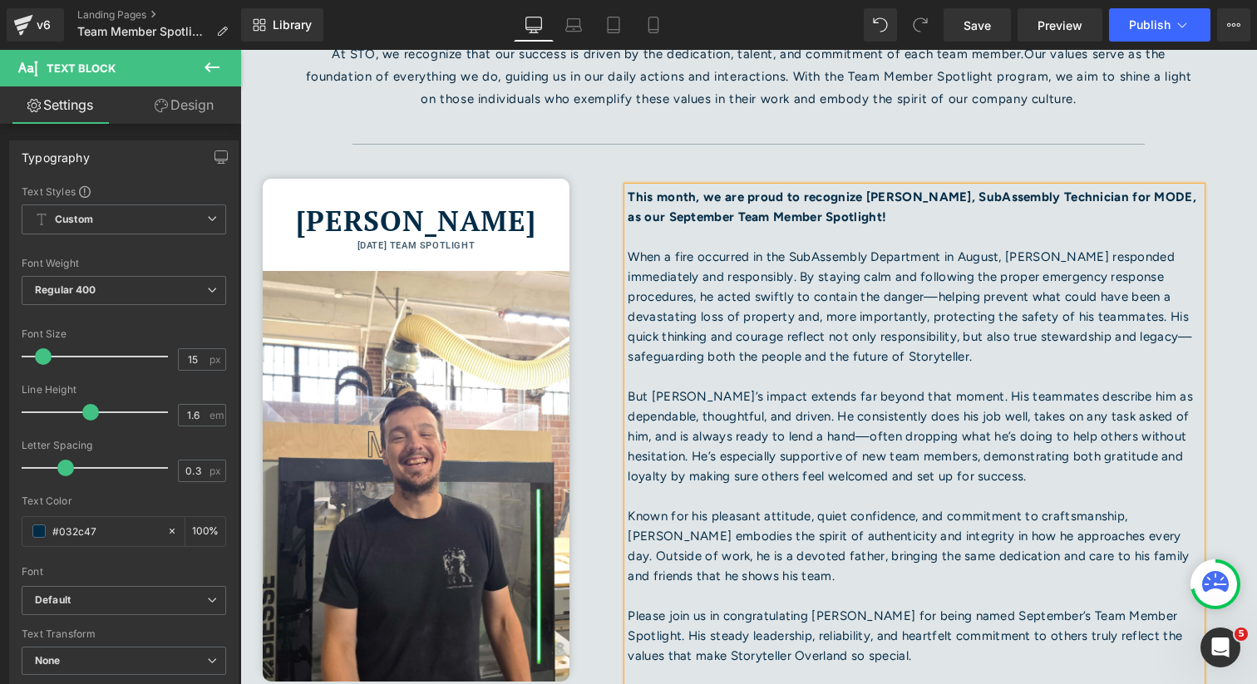
scroll to position [269, 0]
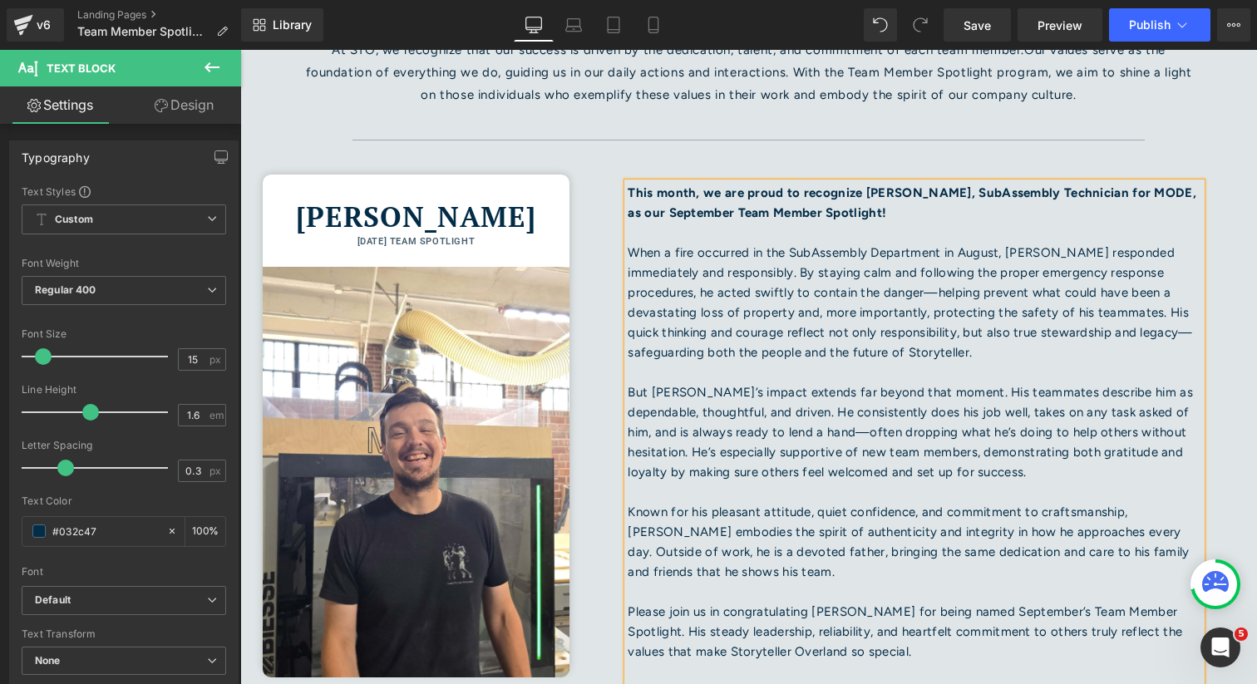
click at [578, 247] on div "Stefphon Turner Heading SEPTEMBER 2025 TEAM SPOTLIGHT Heading Image Row" at bounding box center [416, 412] width 333 height 524
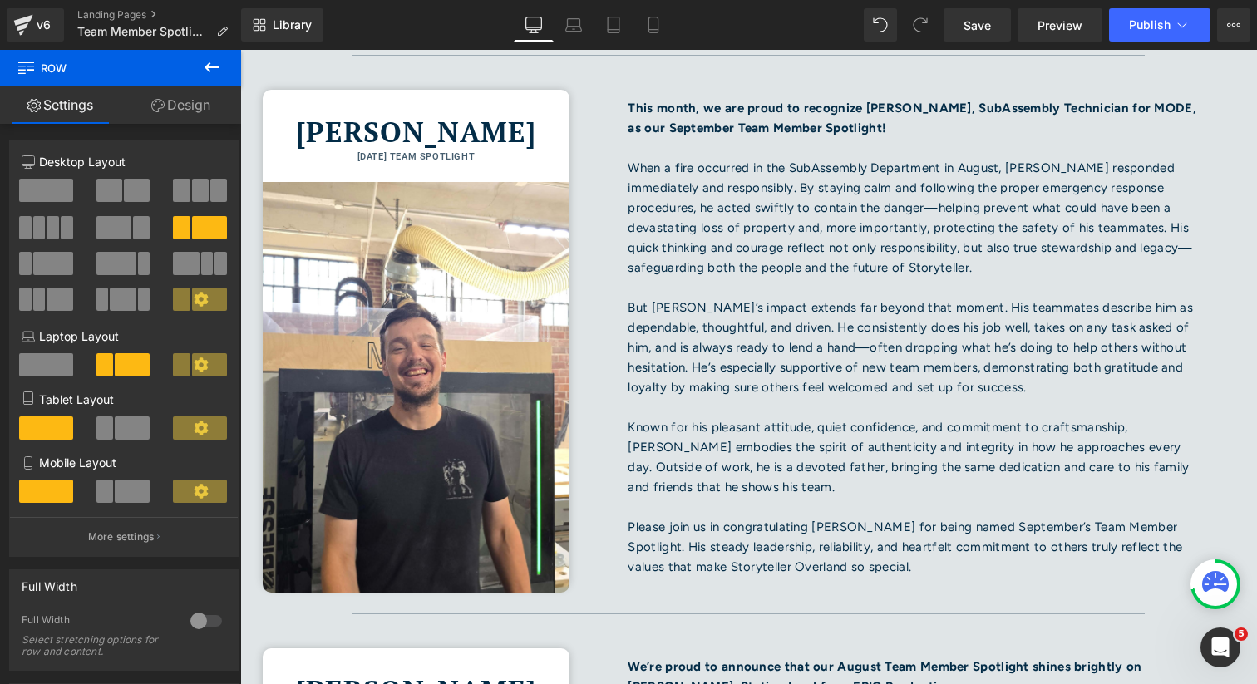
scroll to position [349, 0]
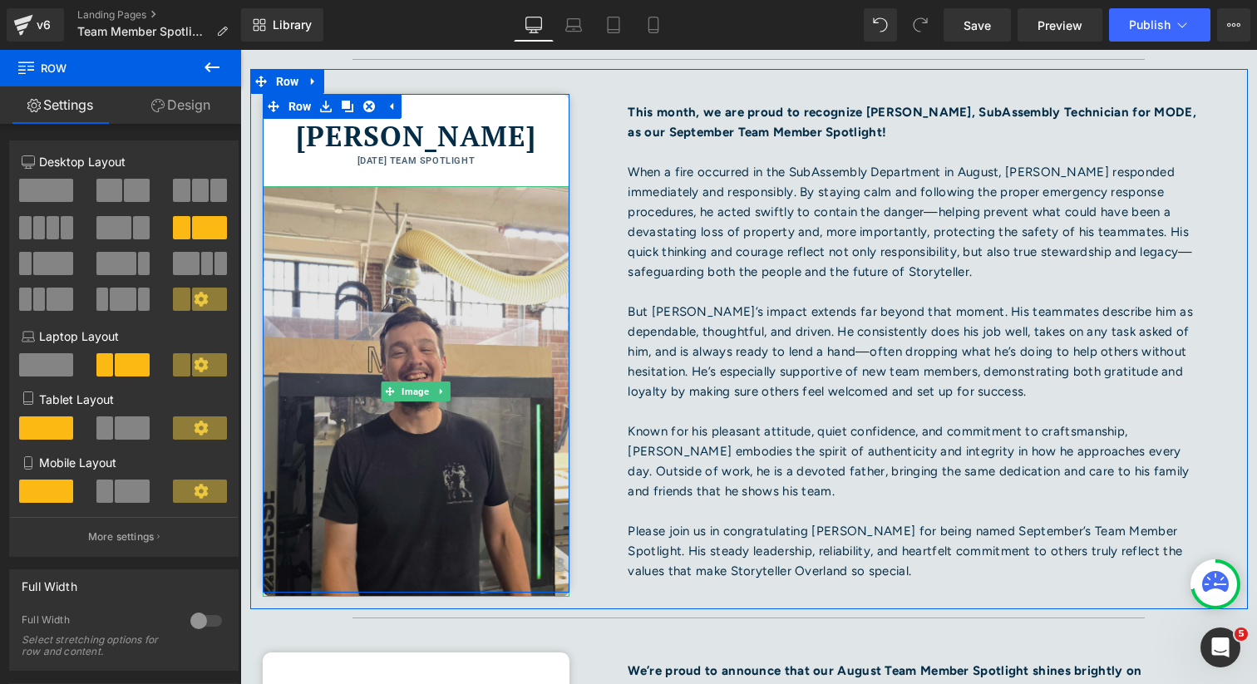
click at [434, 238] on img at bounding box center [417, 391] width 308 height 411
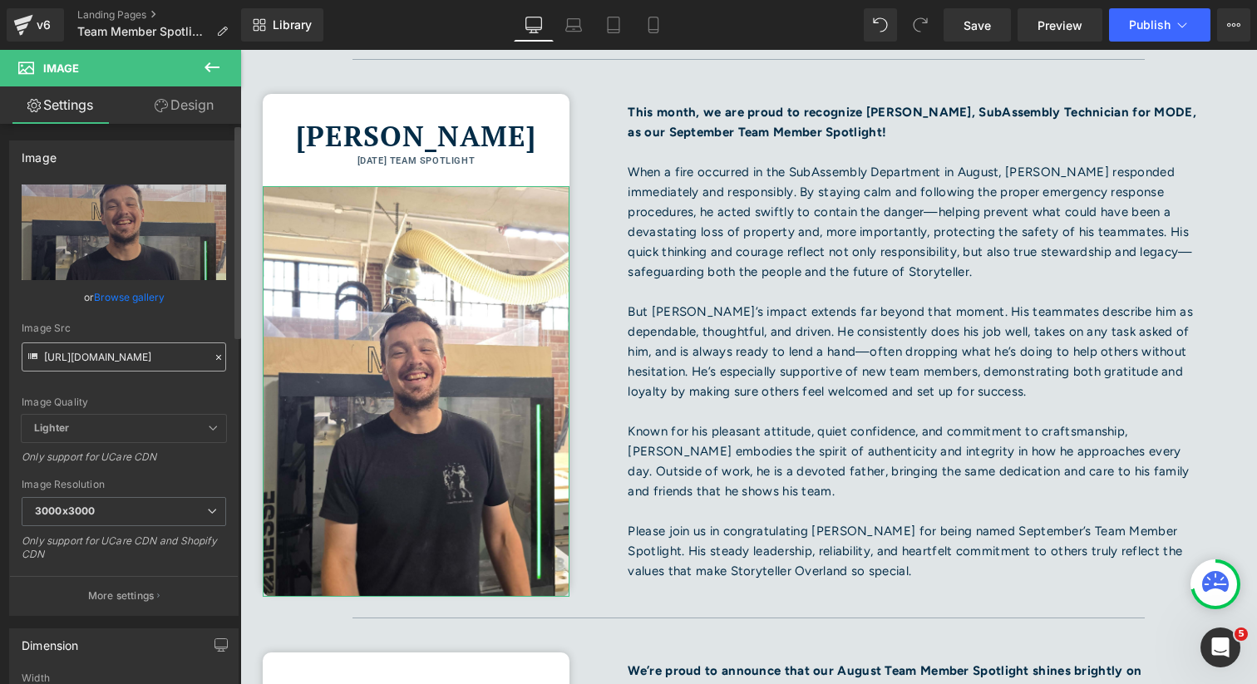
click at [104, 352] on input "https://cdn.shopify.com/s/files/1/0625/3907/1747/files/Team_Member_Spotlight_Er…" at bounding box center [124, 357] width 205 height 29
type input "https://cdn.shopify.com/s/files/1/0625/3907/1747/files/Team_Member_Spotlight_St…"
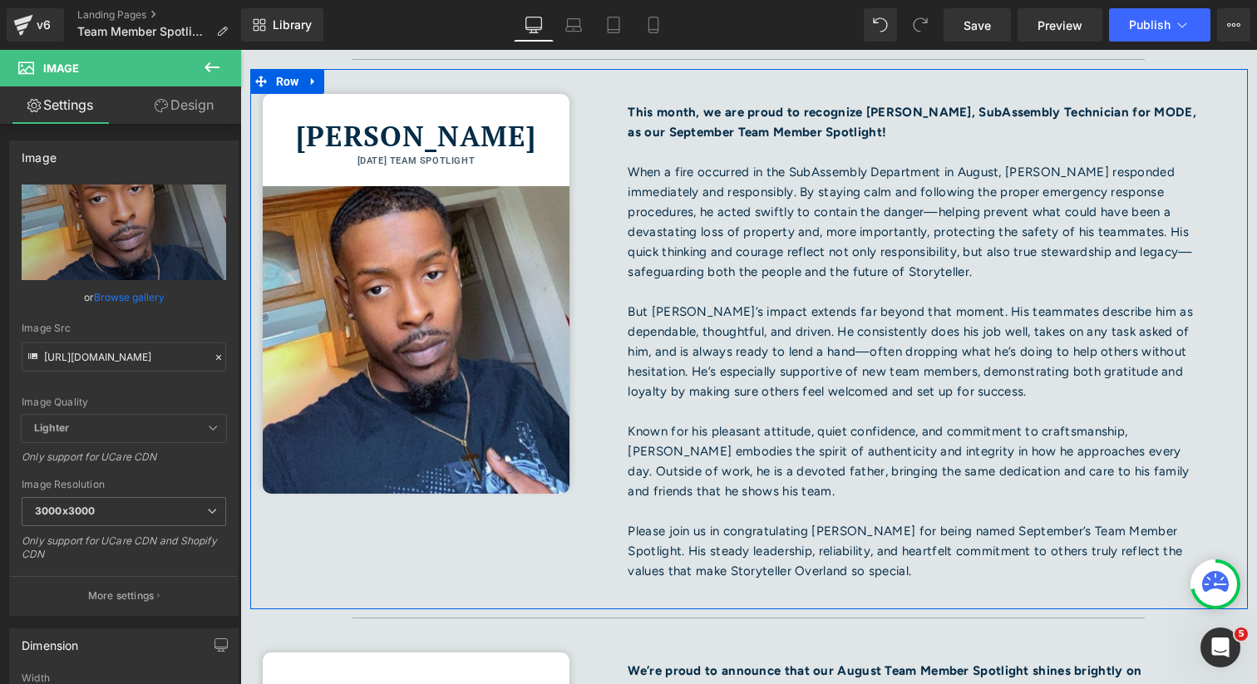
click at [493, 565] on div "Stefphon Turner Heading SEPTEMBER 2025 TEAM SPOTLIGHT Heading Image Row This mo…" at bounding box center [749, 339] width 998 height 541
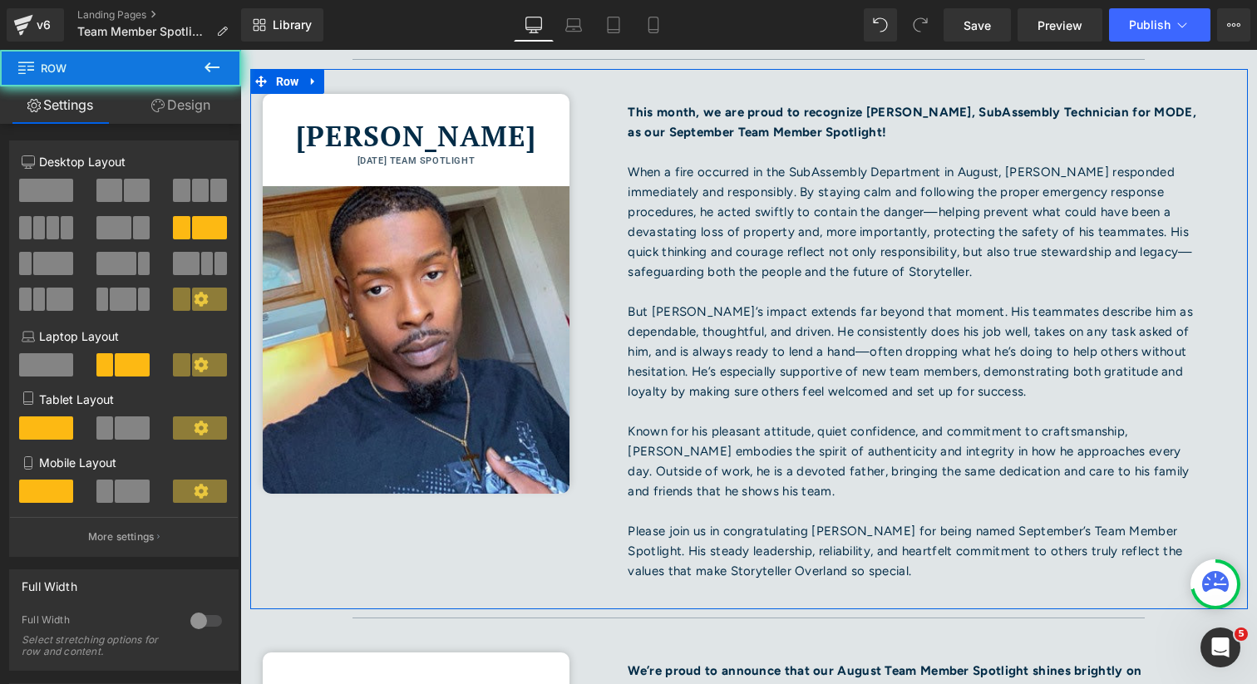
click at [493, 565] on div "Stefphon Turner Heading SEPTEMBER 2025 TEAM SPOTLIGHT Heading Image Row This mo…" at bounding box center [749, 339] width 998 height 541
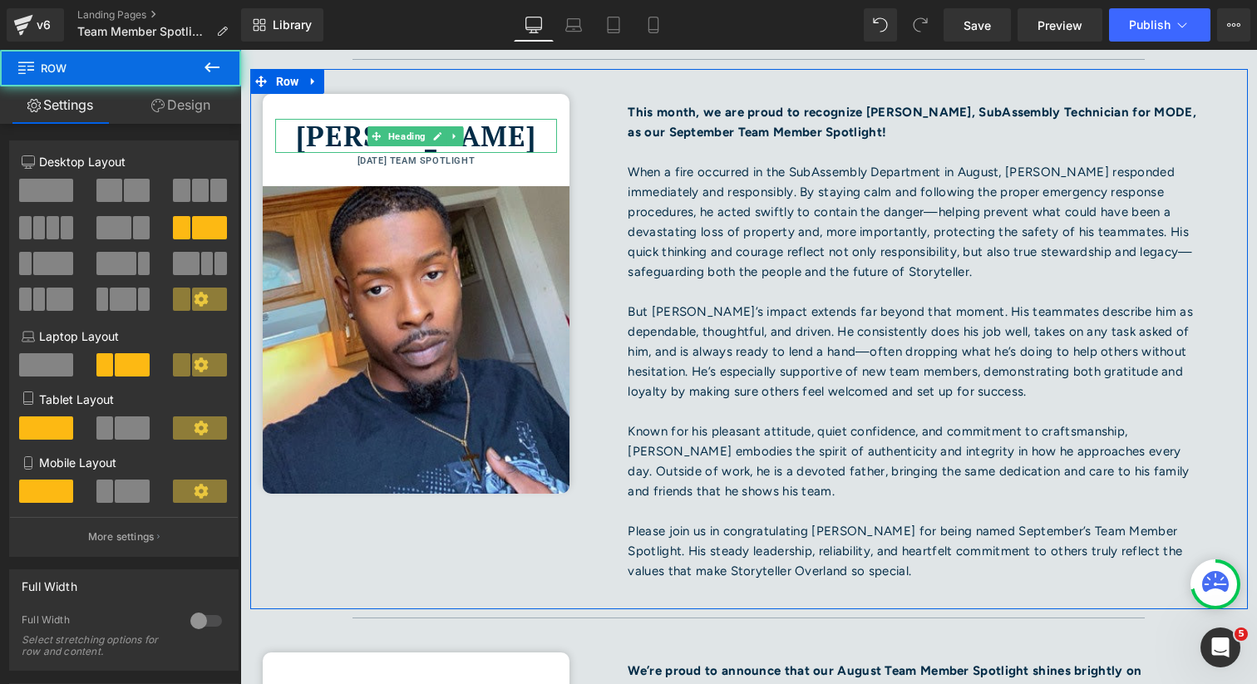
click at [487, 561] on div "Stefphon Turner Heading SEPTEMBER 2025 TEAM SPOTLIGHT Heading Image Row This mo…" at bounding box center [749, 339] width 998 height 541
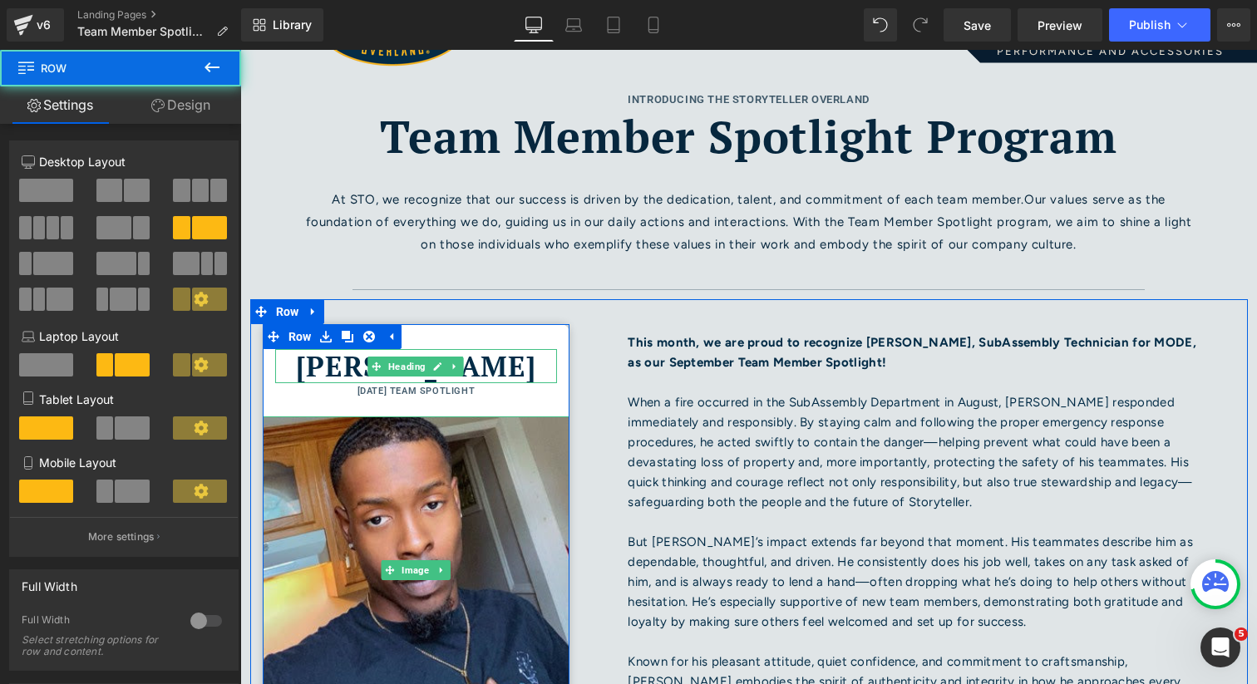
scroll to position [32, 0]
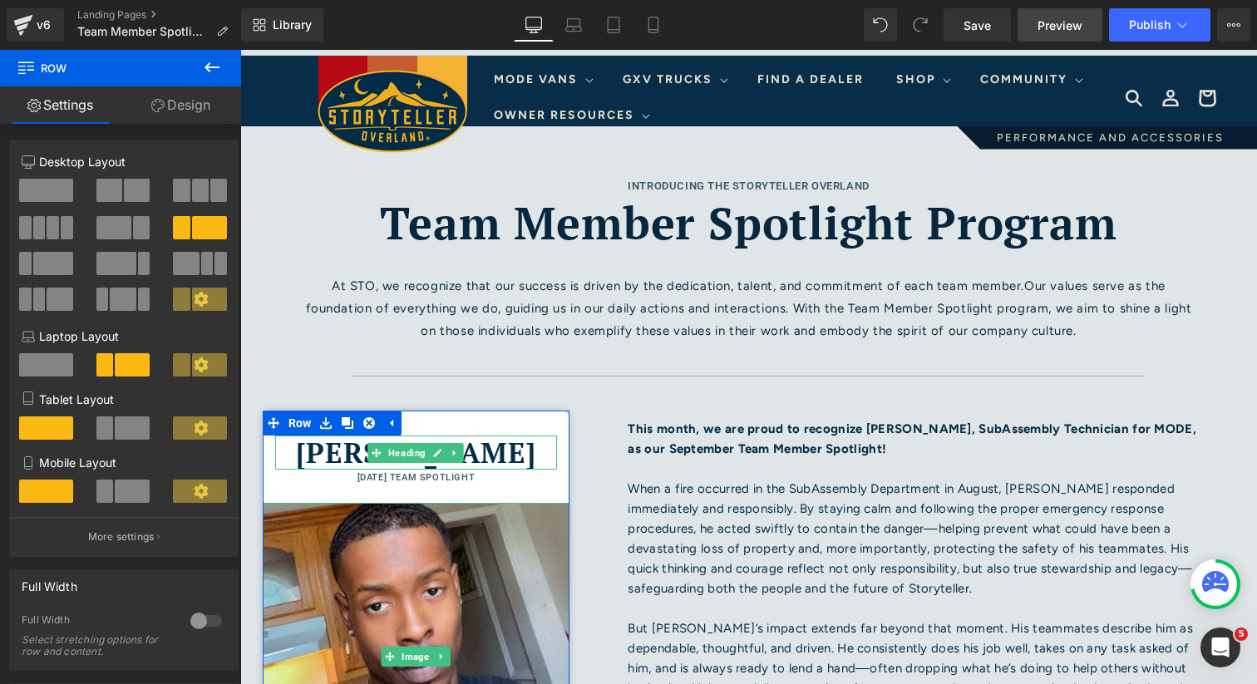
click at [1064, 36] on link "Preview" at bounding box center [1060, 24] width 85 height 33
click at [977, 32] on span "Save" at bounding box center [977, 25] width 27 height 17
click at [613, 17] on icon at bounding box center [613, 25] width 17 height 17
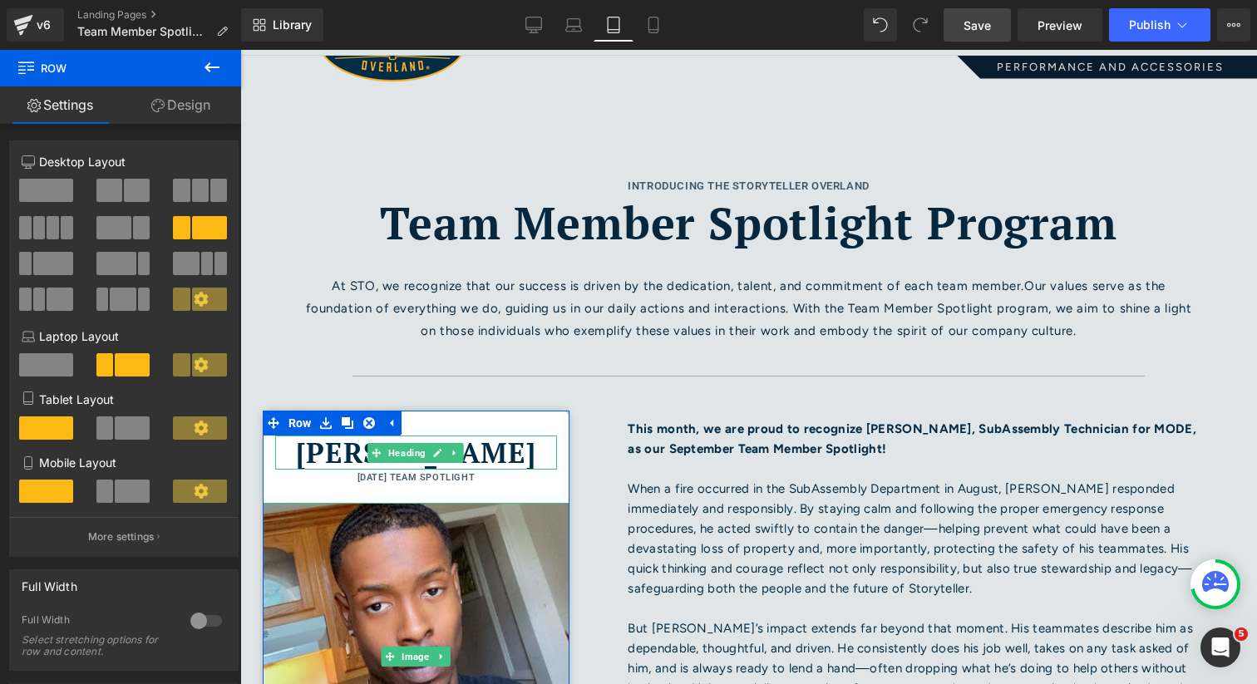
scroll to position [342, 0]
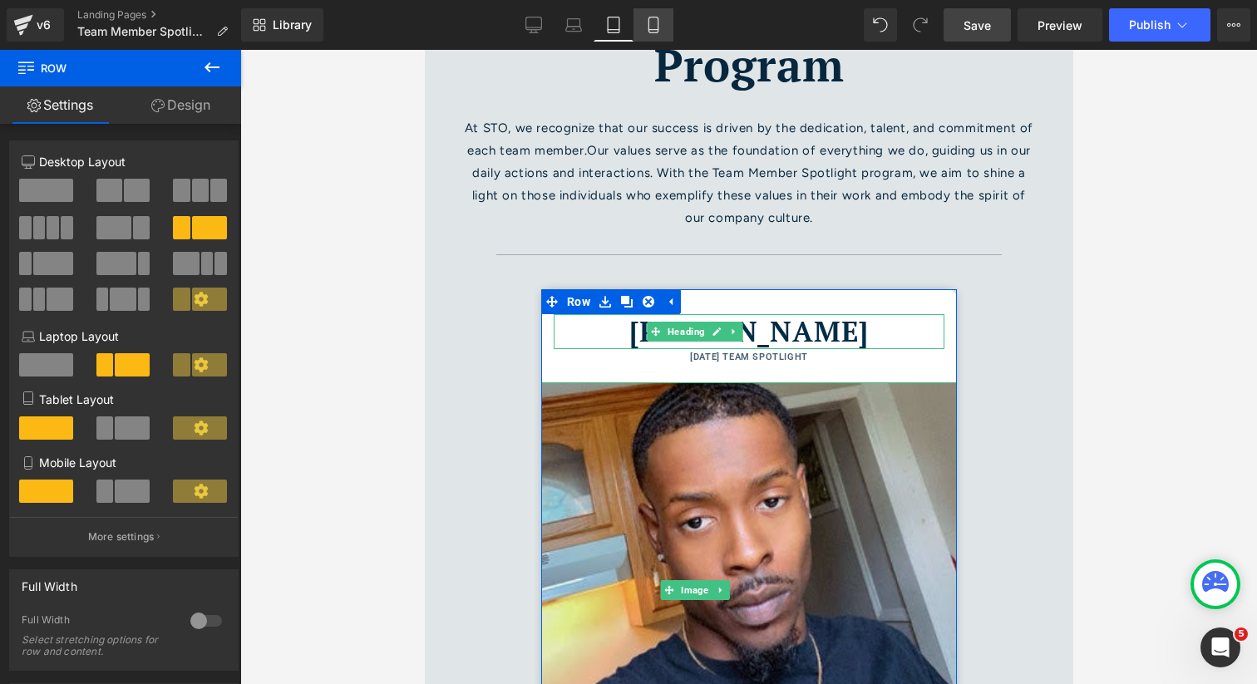
click at [660, 22] on icon at bounding box center [653, 25] width 17 height 17
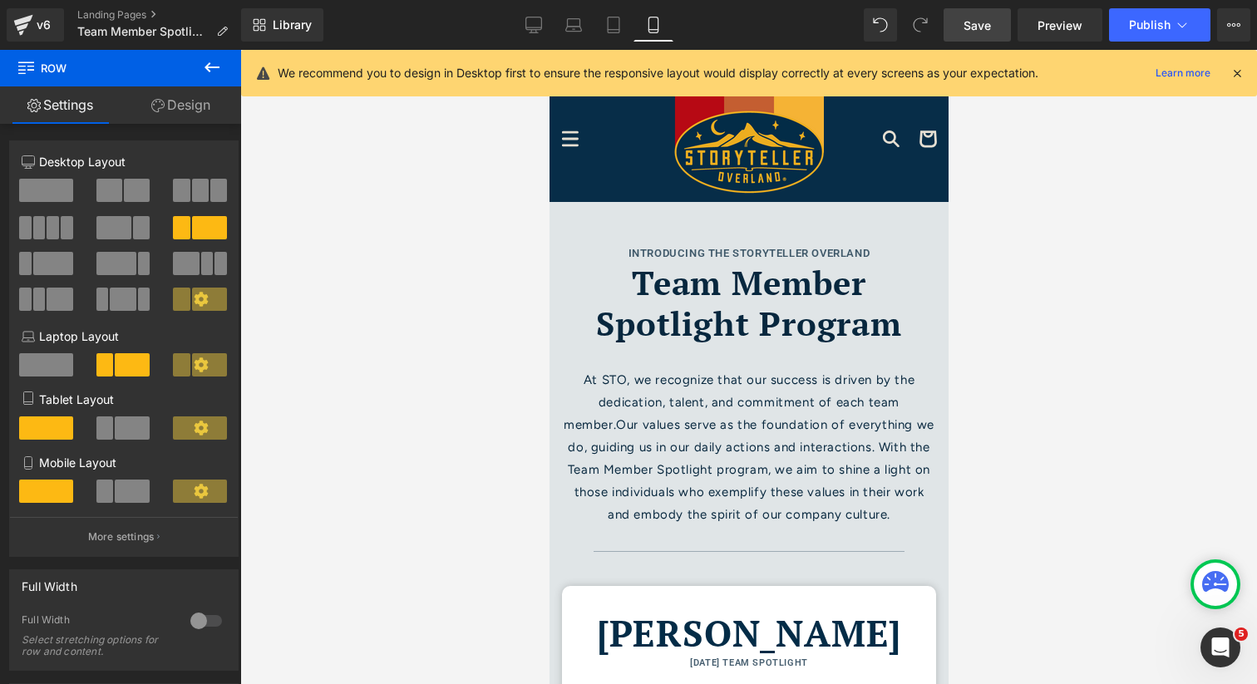
scroll to position [0, 0]
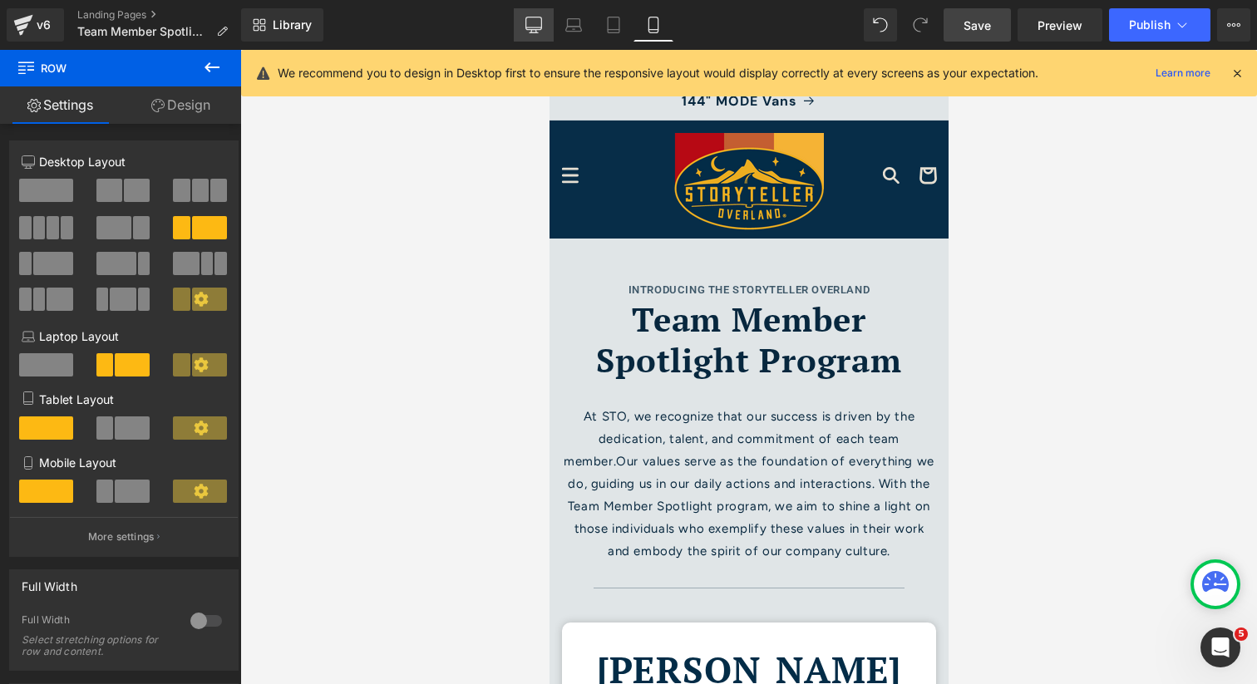
click at [540, 30] on icon at bounding box center [534, 25] width 17 height 17
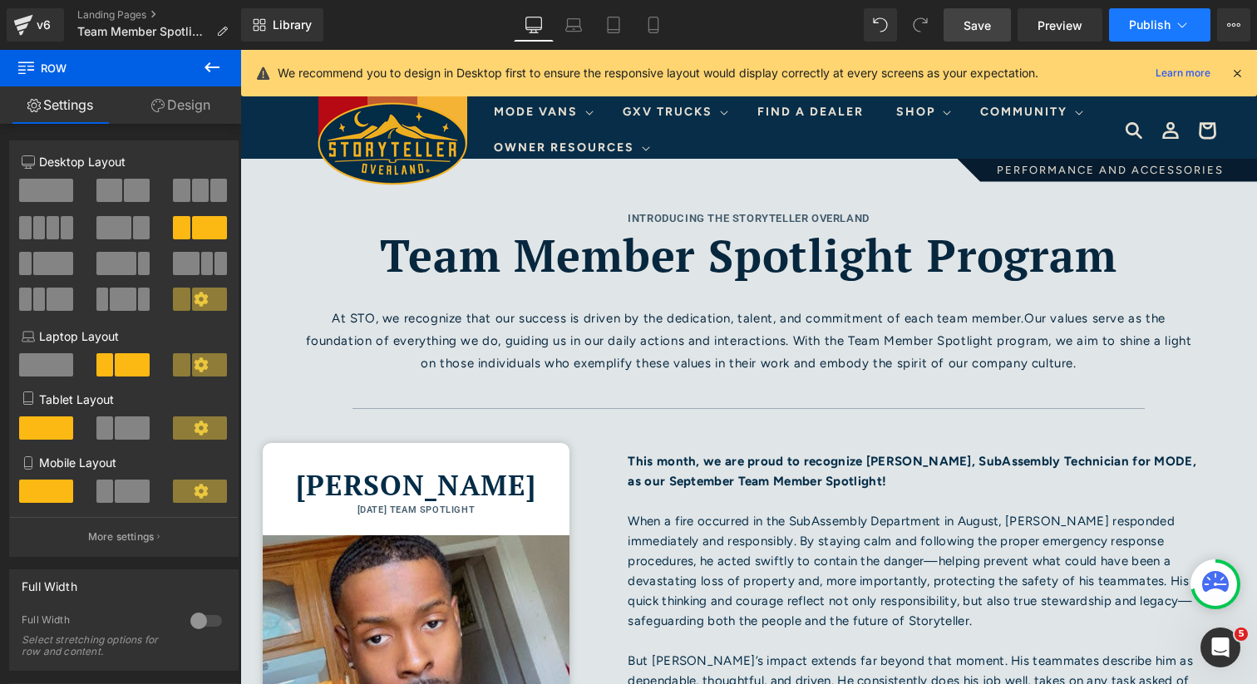
click at [1153, 20] on span "Publish" at bounding box center [1150, 24] width 42 height 13
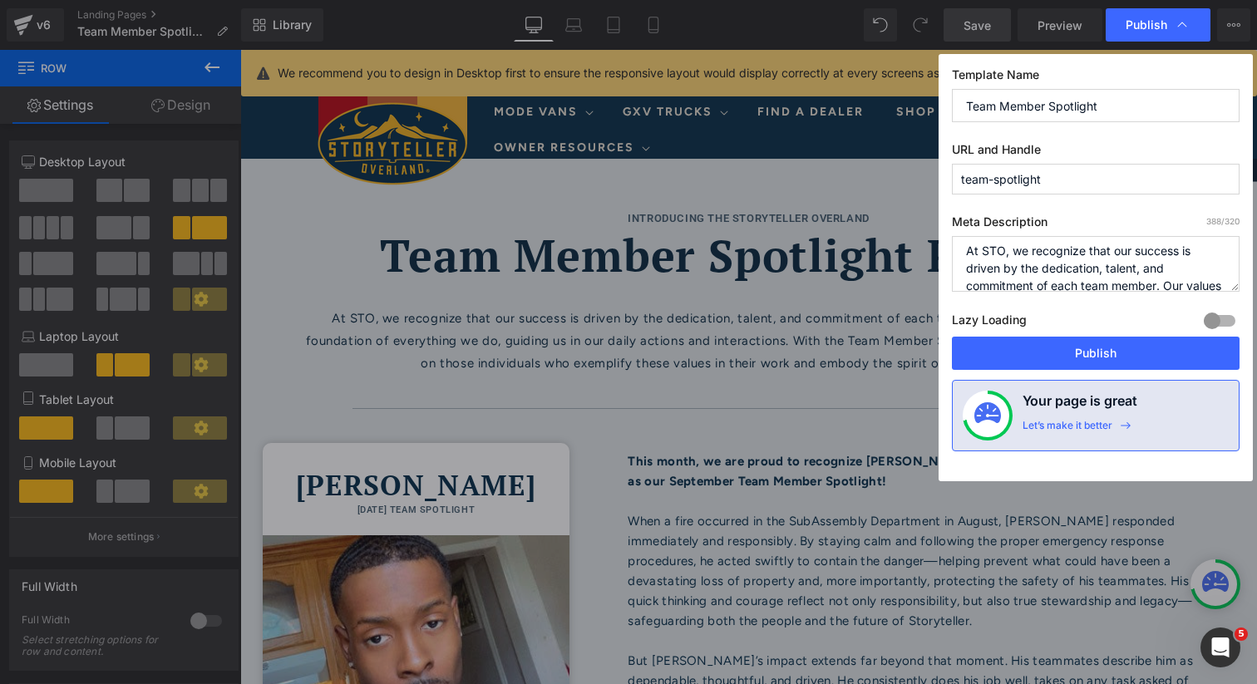
scroll to position [2, 0]
click at [1076, 358] on button "Publish" at bounding box center [1096, 353] width 288 height 33
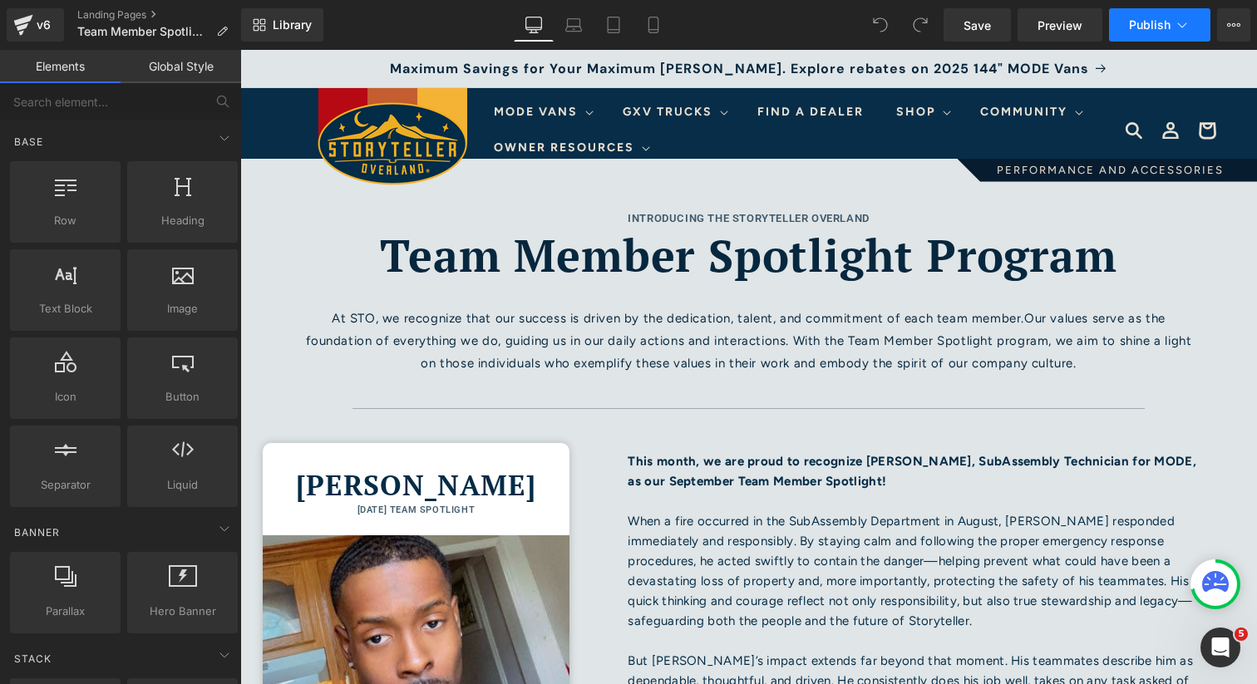
click at [1130, 19] on span "Publish" at bounding box center [1150, 24] width 42 height 13
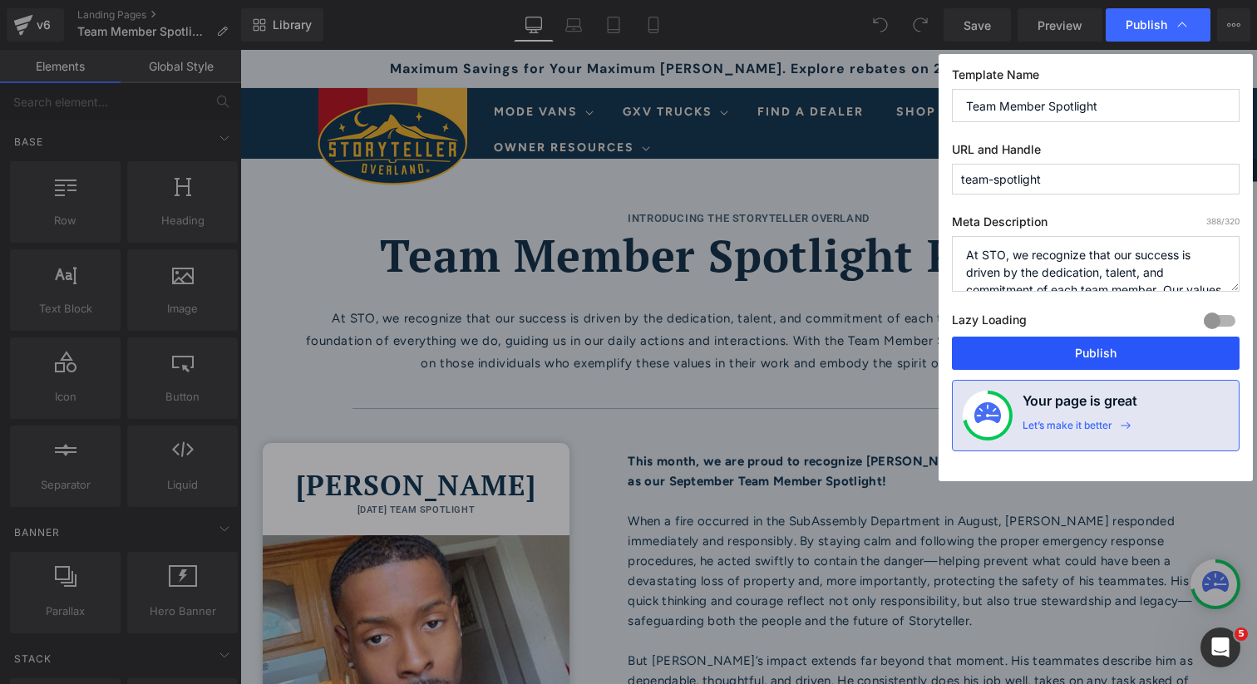
click at [1109, 354] on button "Publish" at bounding box center [1096, 353] width 288 height 33
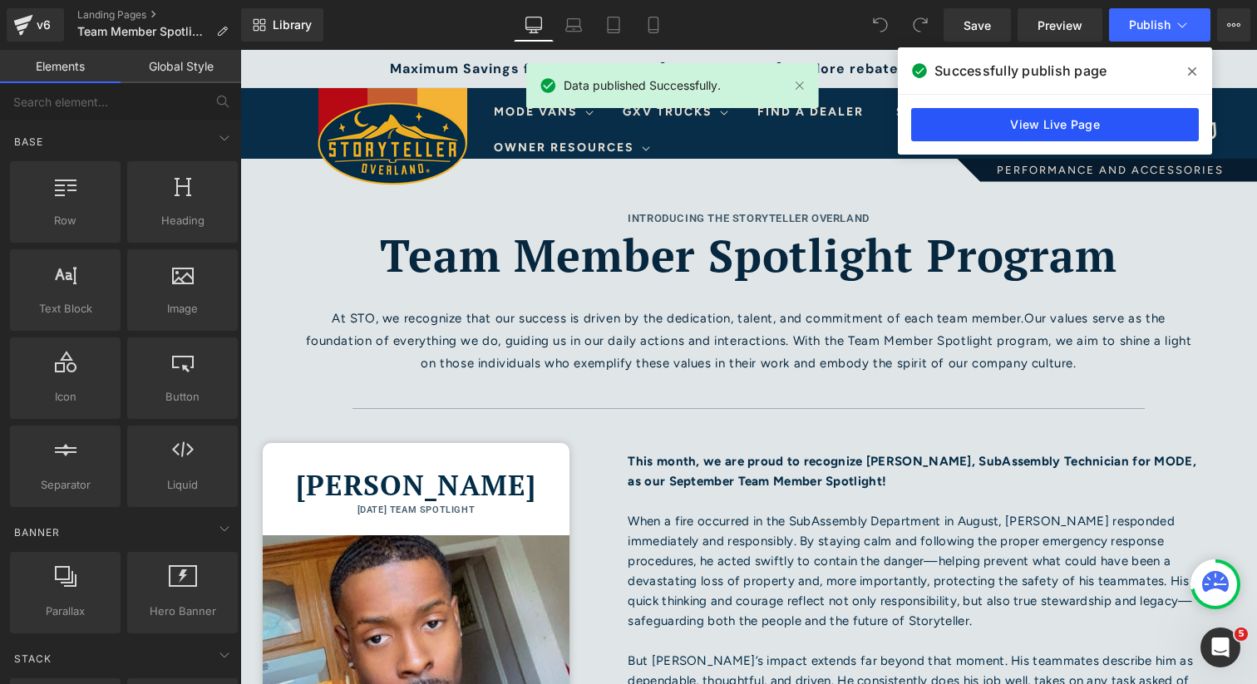
click at [1000, 126] on link "View Live Page" at bounding box center [1055, 124] width 288 height 33
